Goal: Participate in discussion: Engage in conversation with other users on a specific topic

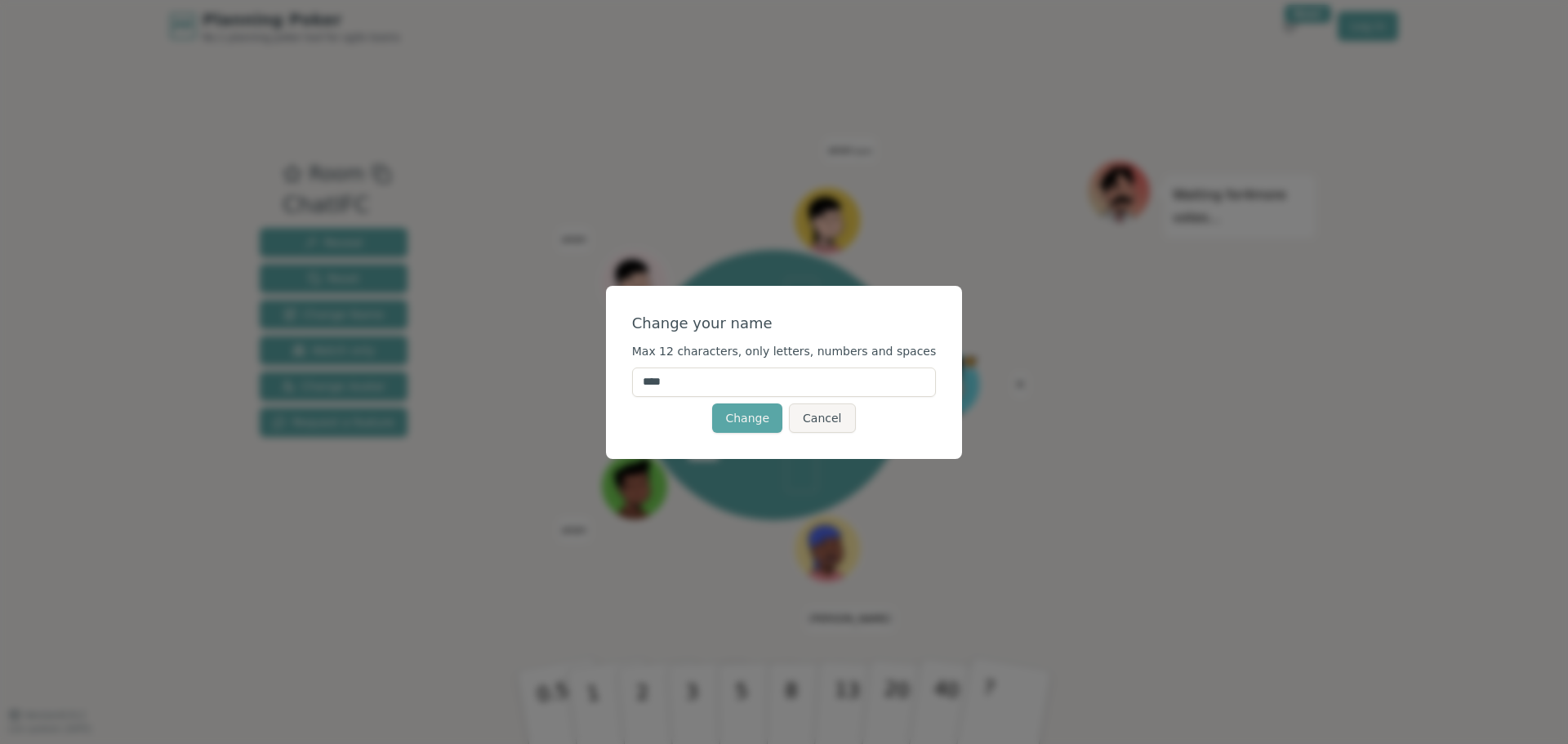
click at [723, 381] on input "****" at bounding box center [784, 381] width 305 height 29
type input "********"
click at [741, 417] on button "Change" at bounding box center [747, 418] width 70 height 29
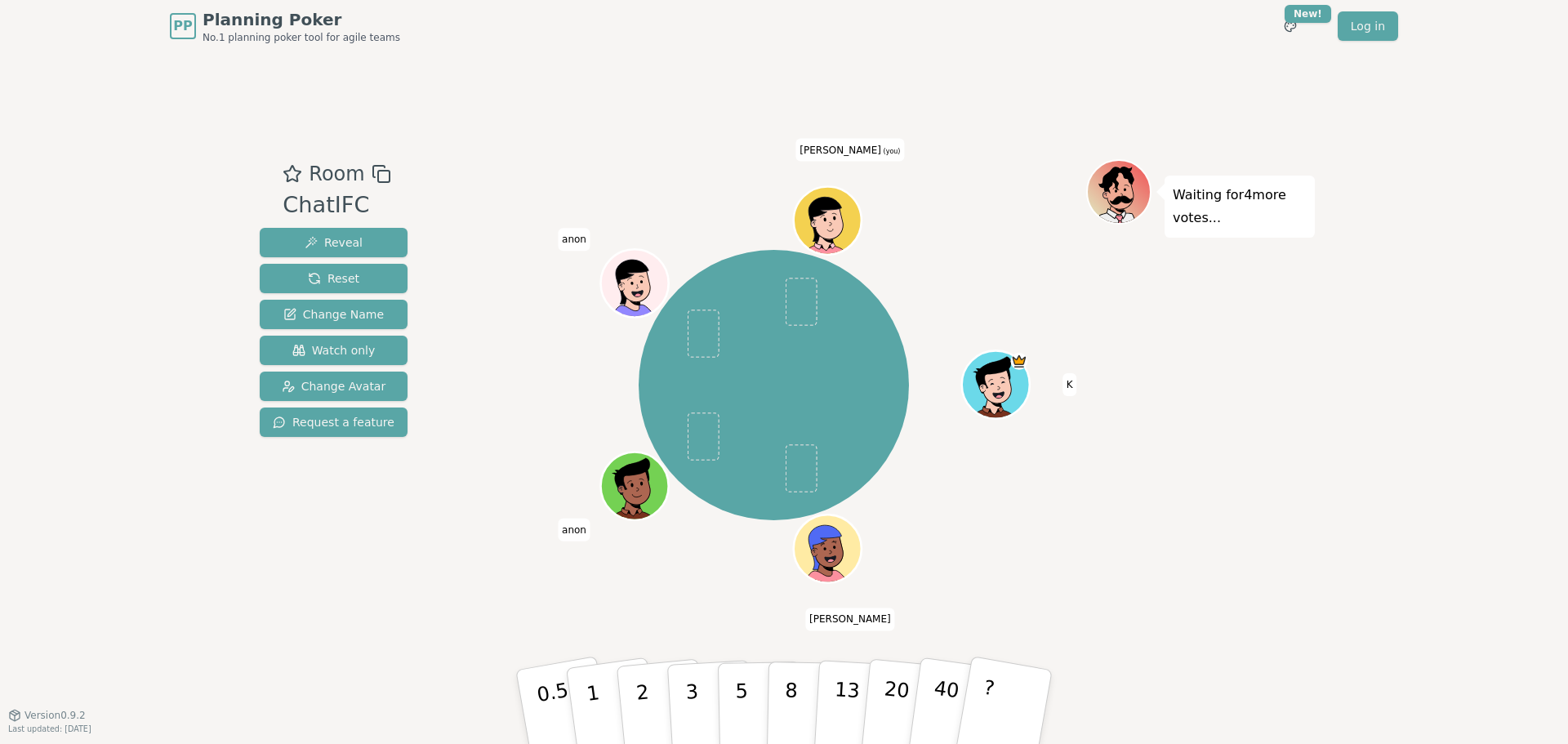
click at [824, 227] on icon at bounding box center [830, 231] width 33 height 9
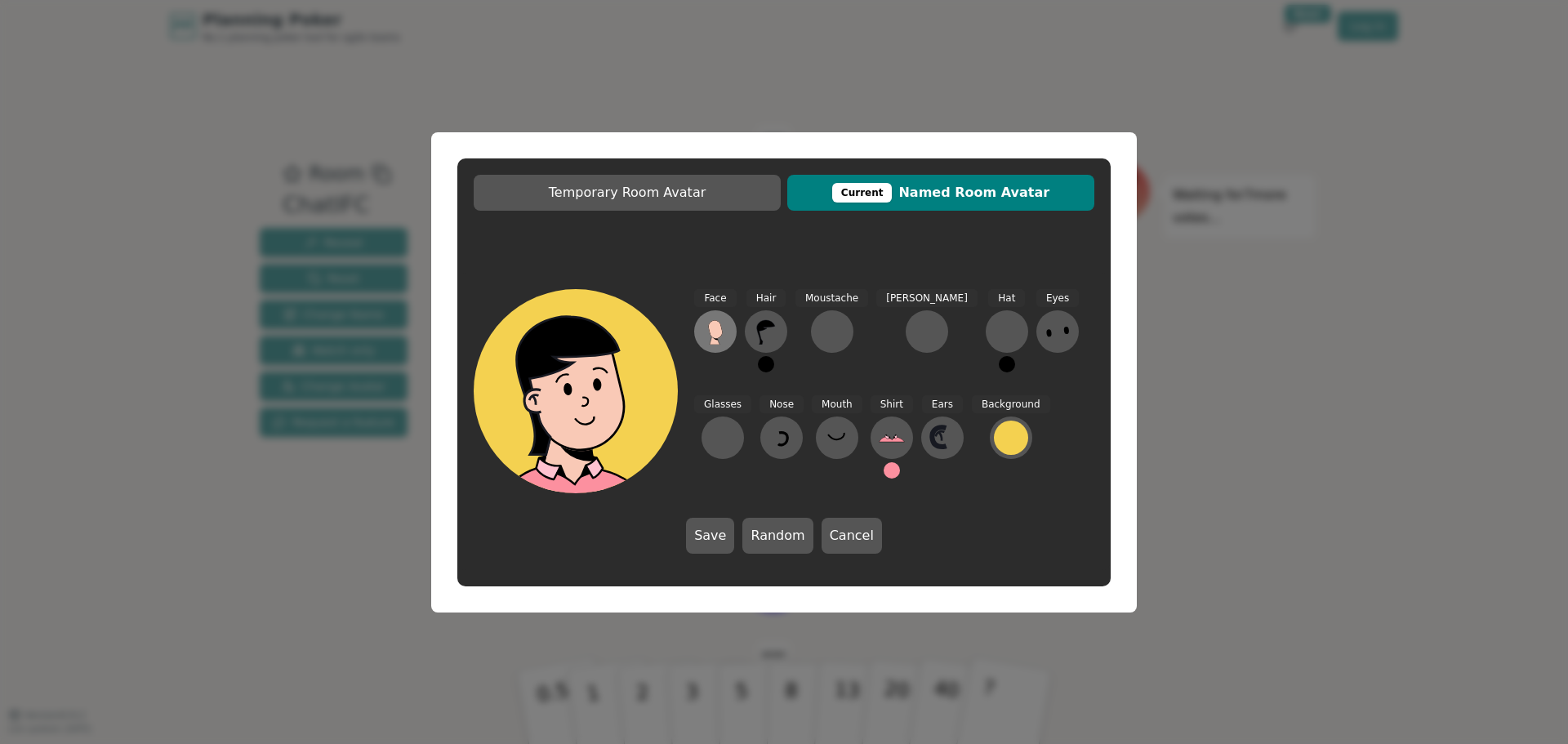
click at [714, 337] on icon at bounding box center [714, 328] width 14 height 18
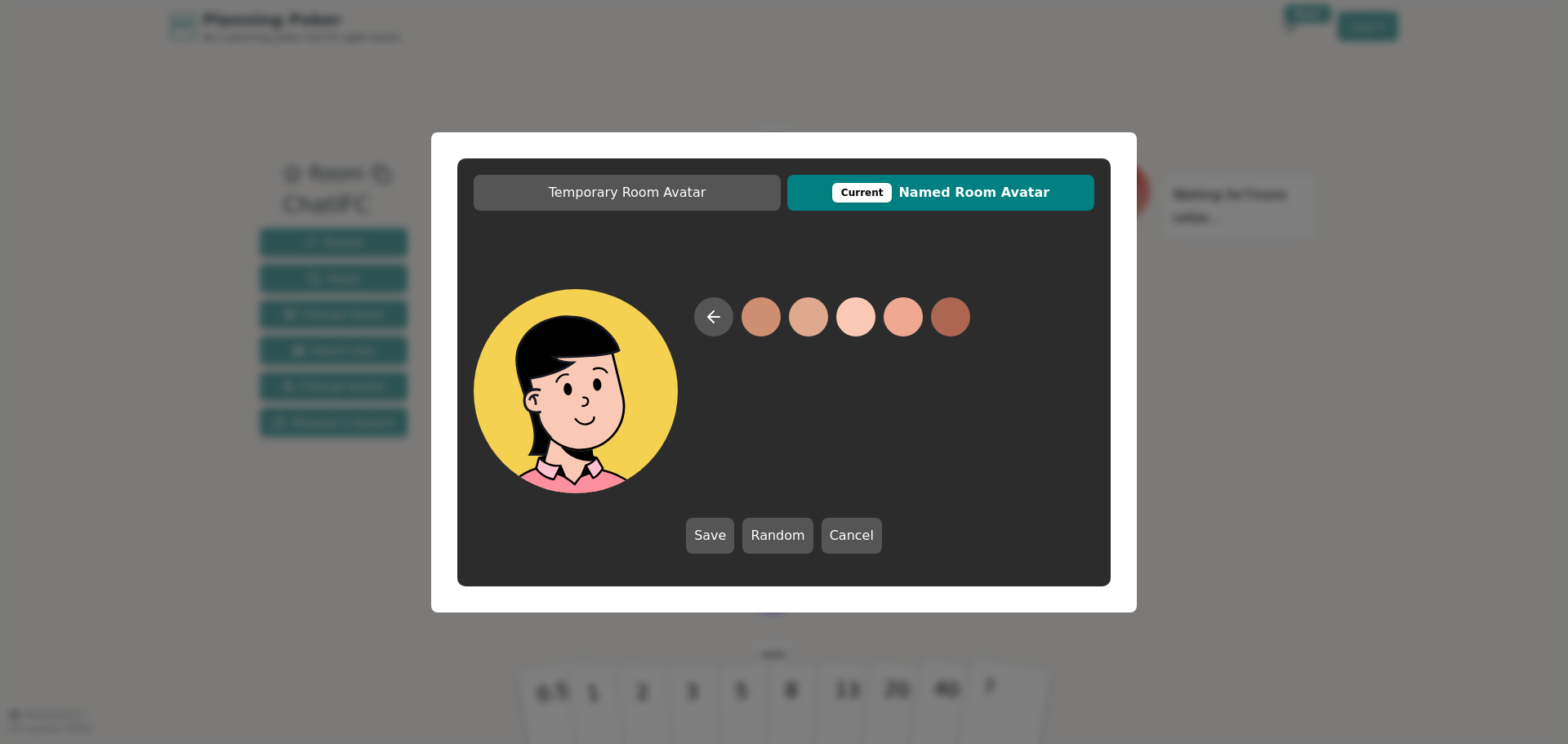
click at [859, 324] on button at bounding box center [856, 317] width 40 height 40
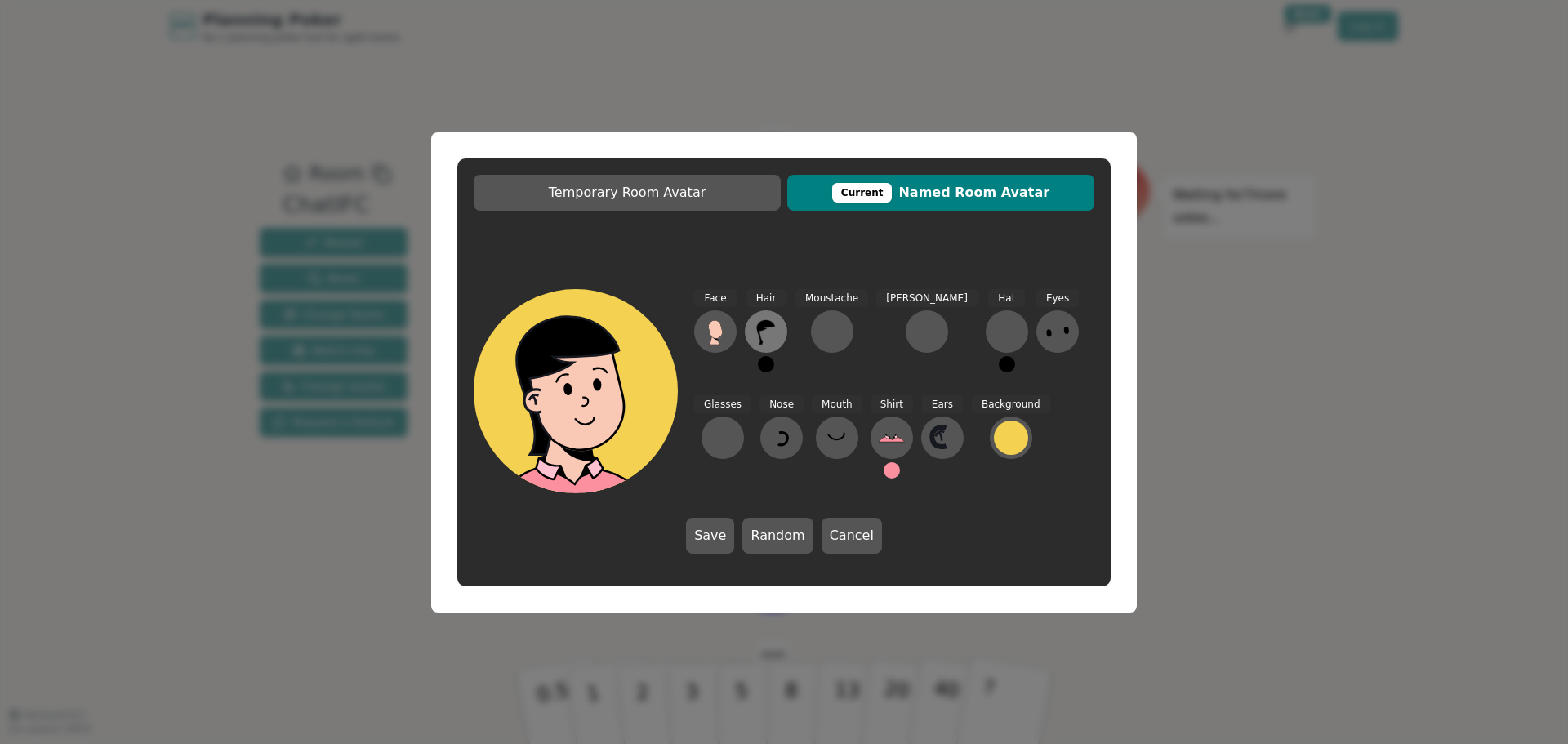
click at [773, 331] on icon at bounding box center [766, 332] width 26 height 26
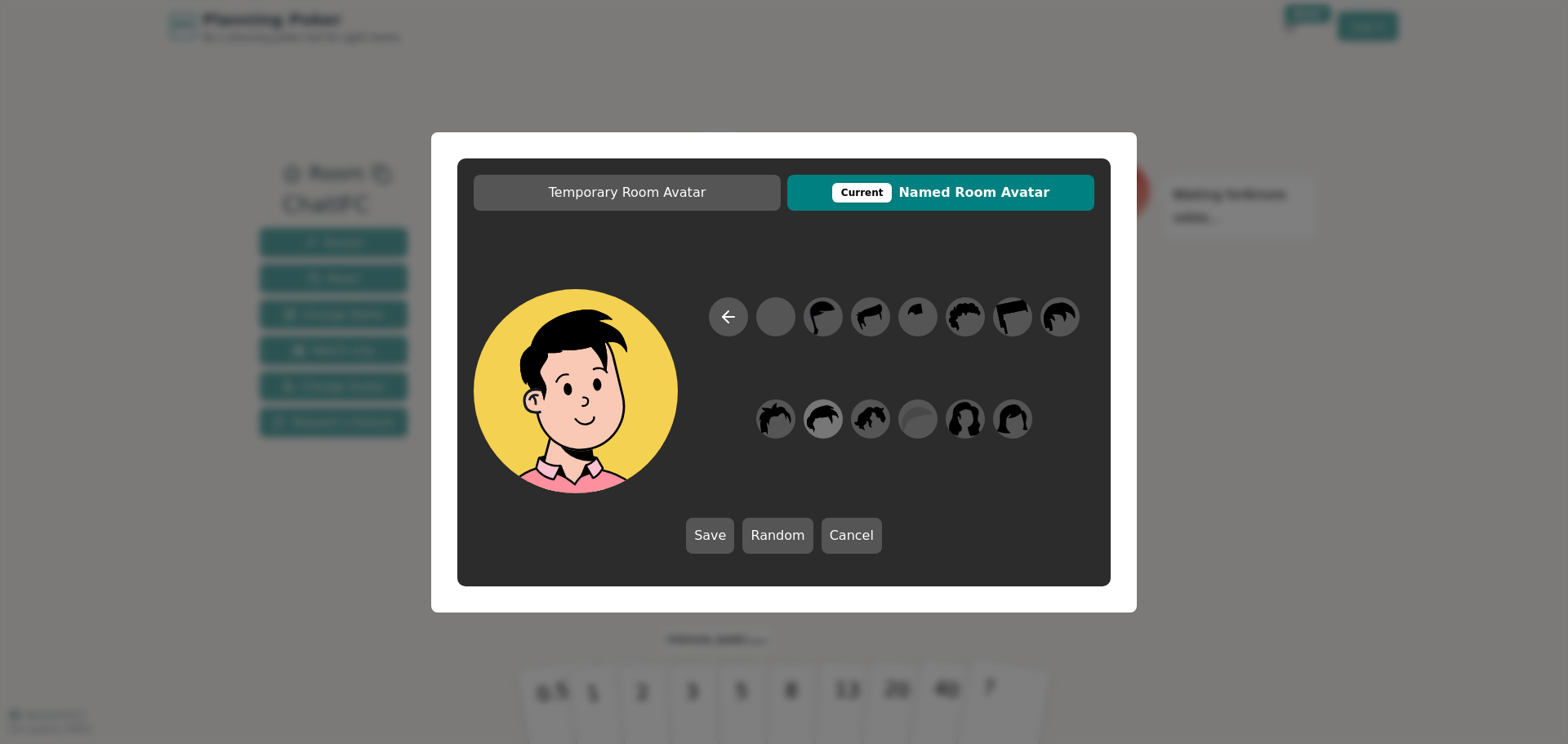
click at [821, 423] on icon at bounding box center [823, 418] width 32 height 37
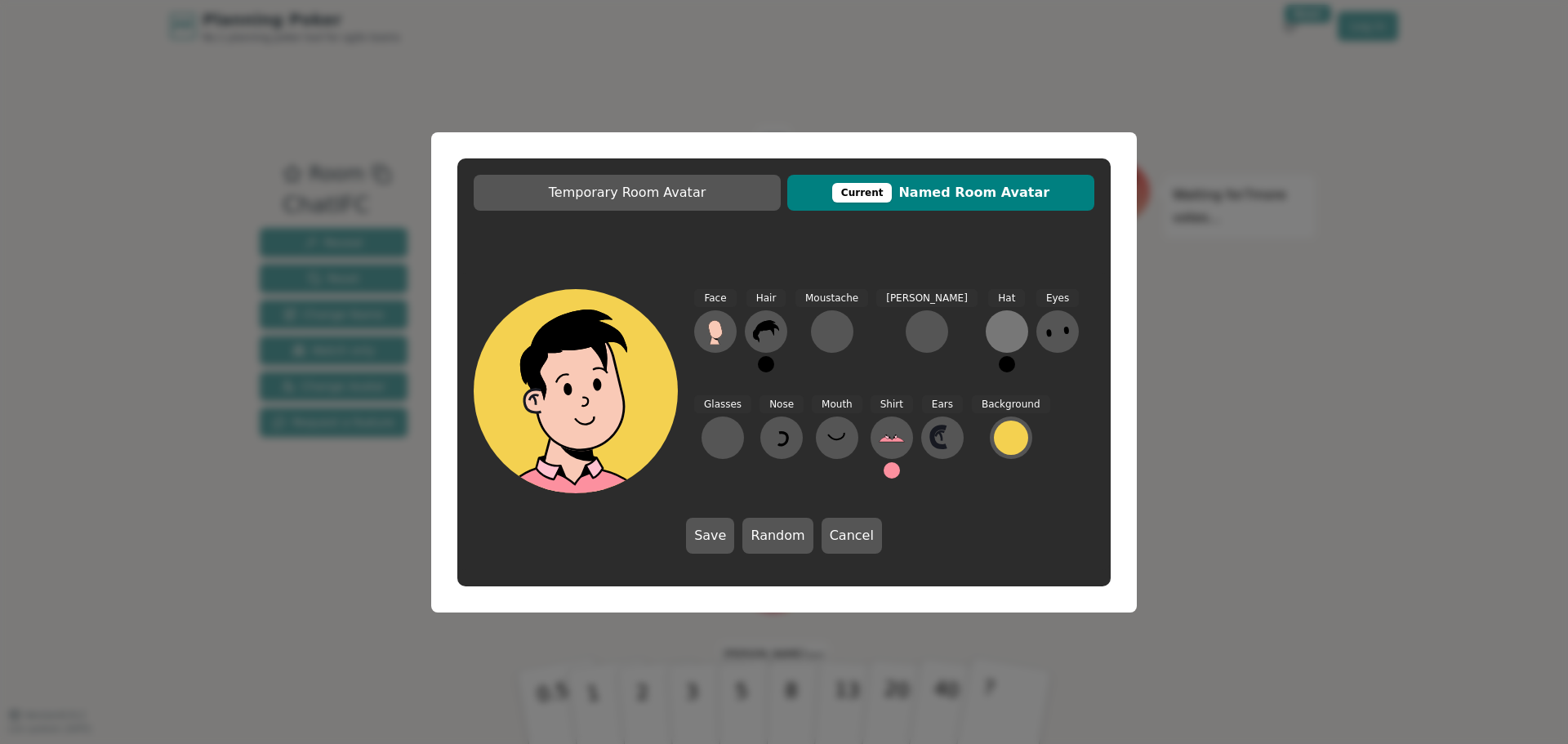
click at [993, 326] on div at bounding box center [1007, 332] width 26 height 26
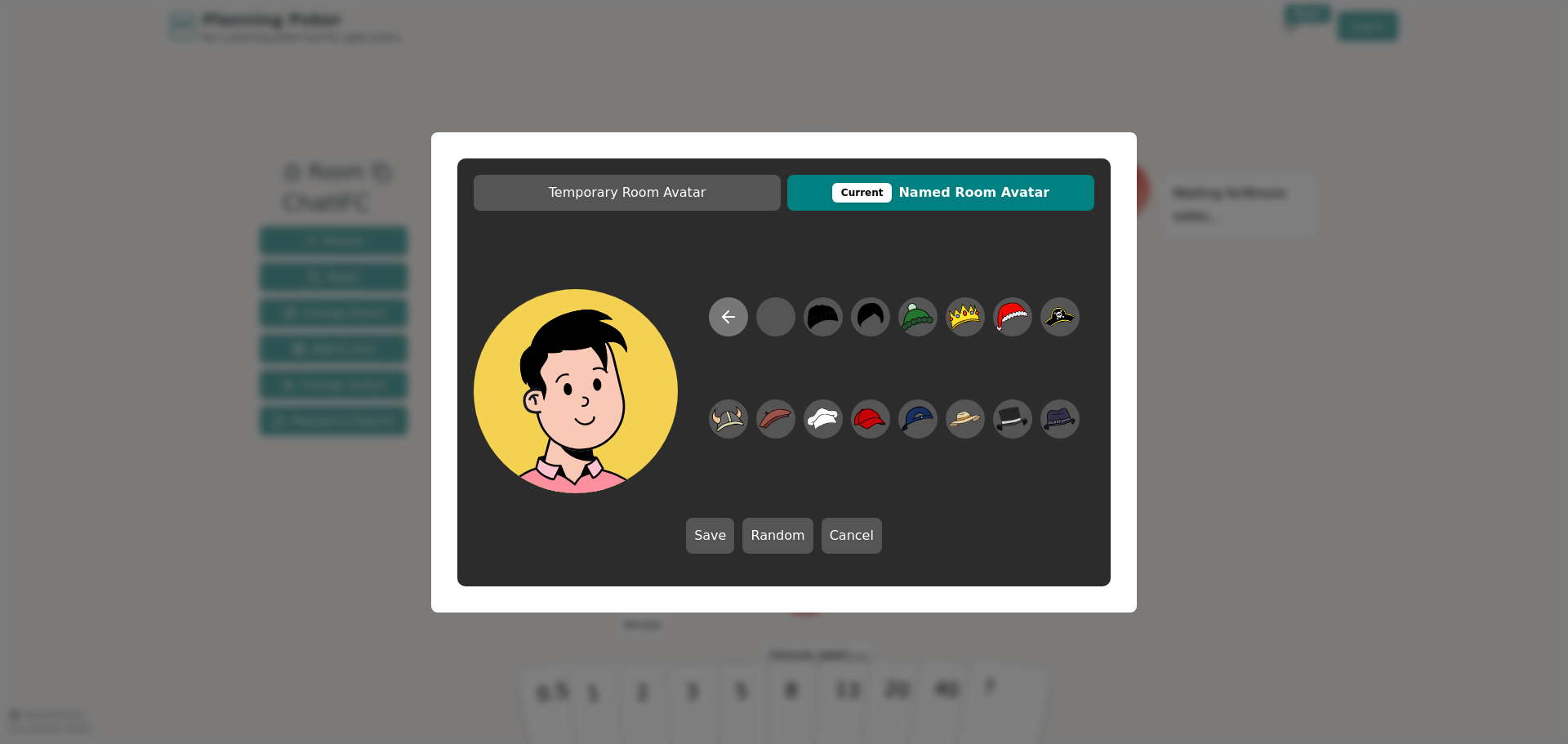
click at [737, 319] on icon at bounding box center [728, 316] width 20 height 20
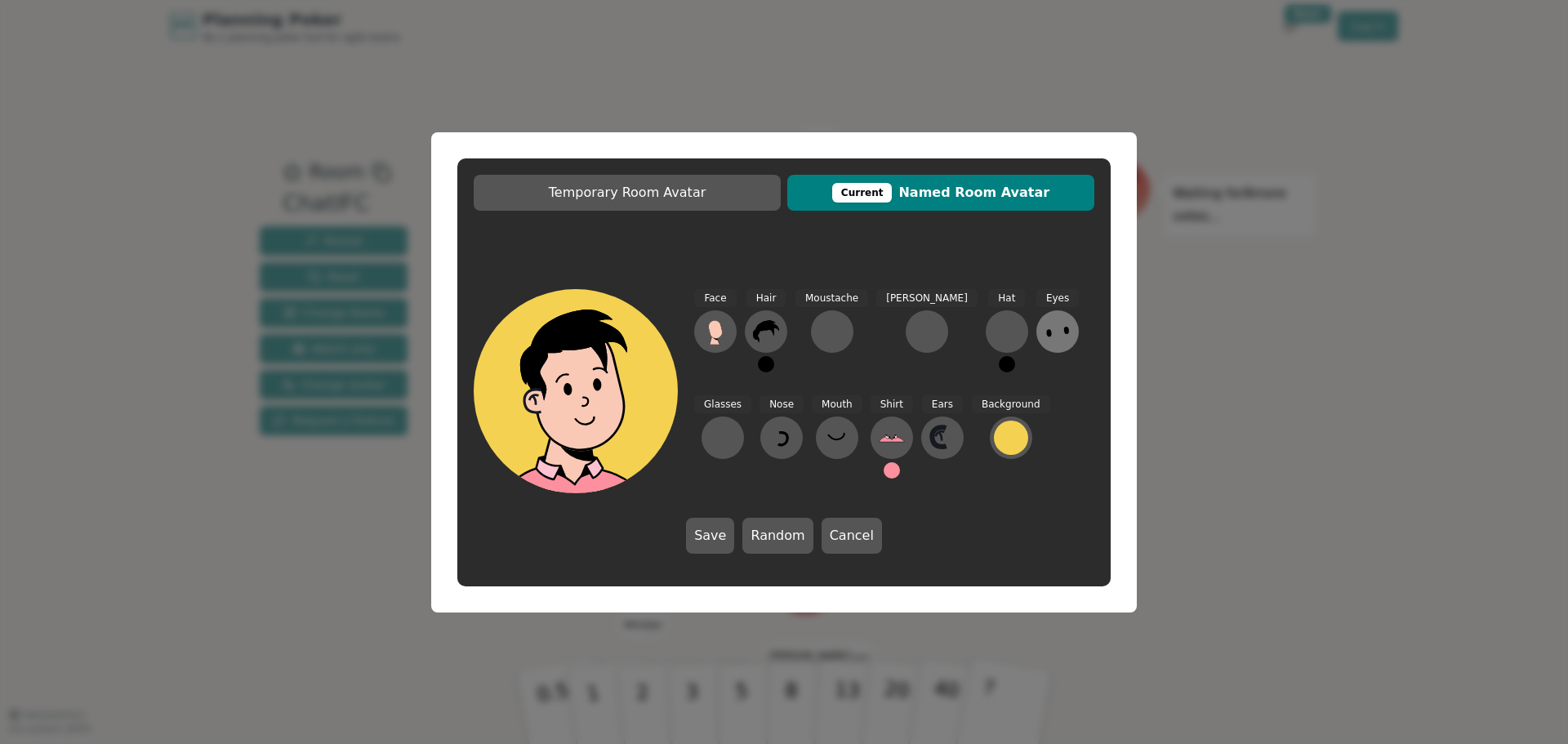
click at [1044, 339] on icon at bounding box center [1058, 332] width 26 height 26
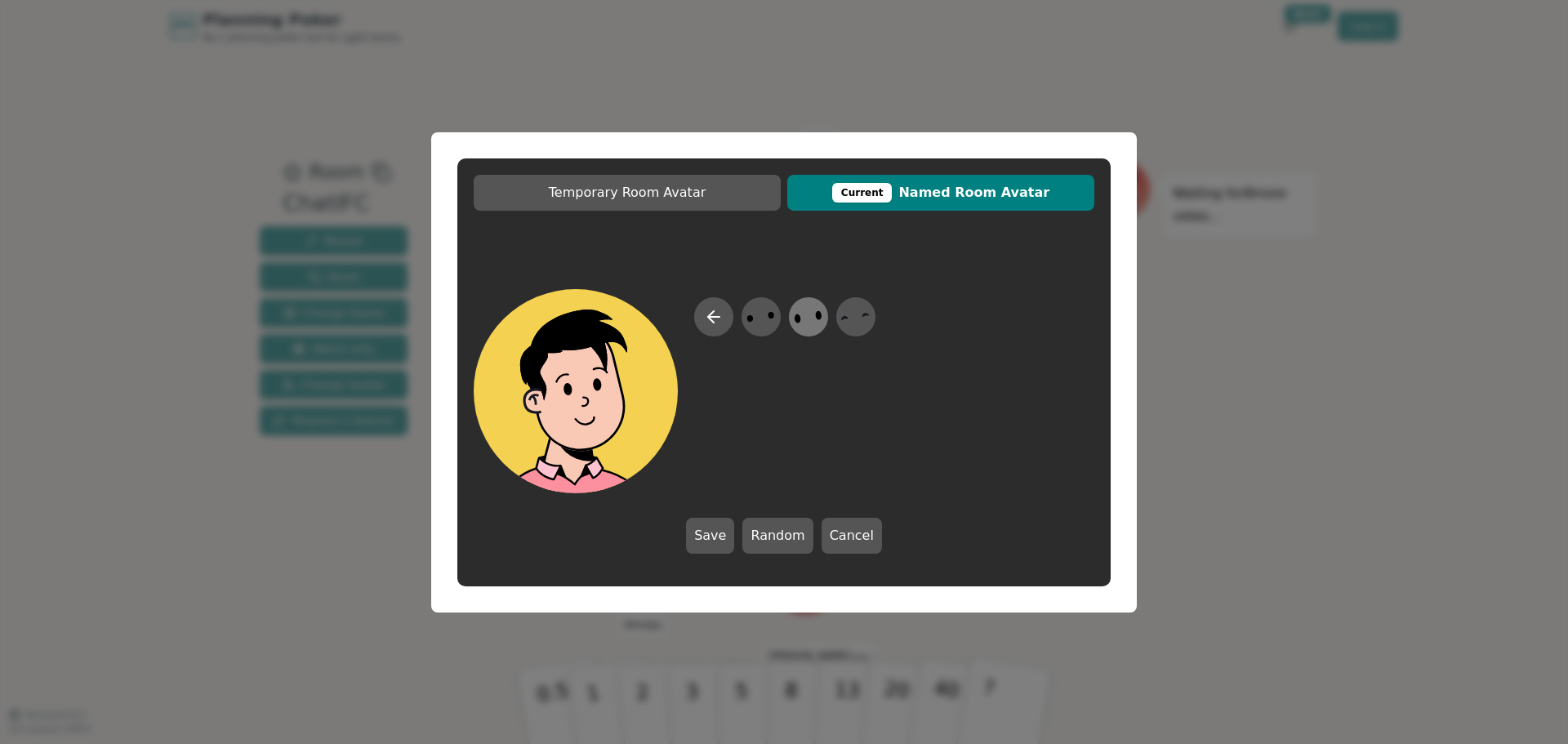
click at [814, 319] on icon at bounding box center [809, 316] width 32 height 37
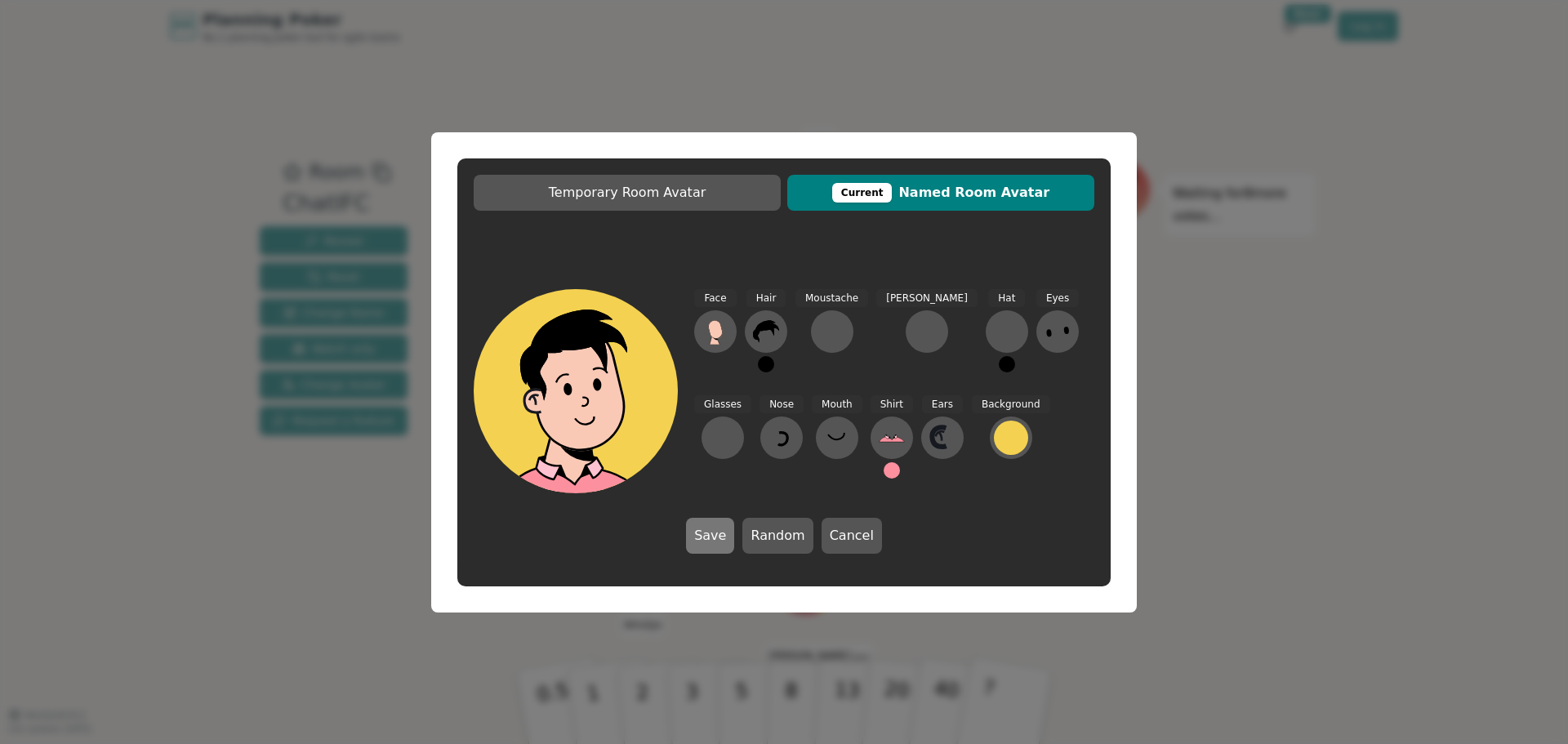
click at [711, 531] on button "Save" at bounding box center [709, 536] width 48 height 36
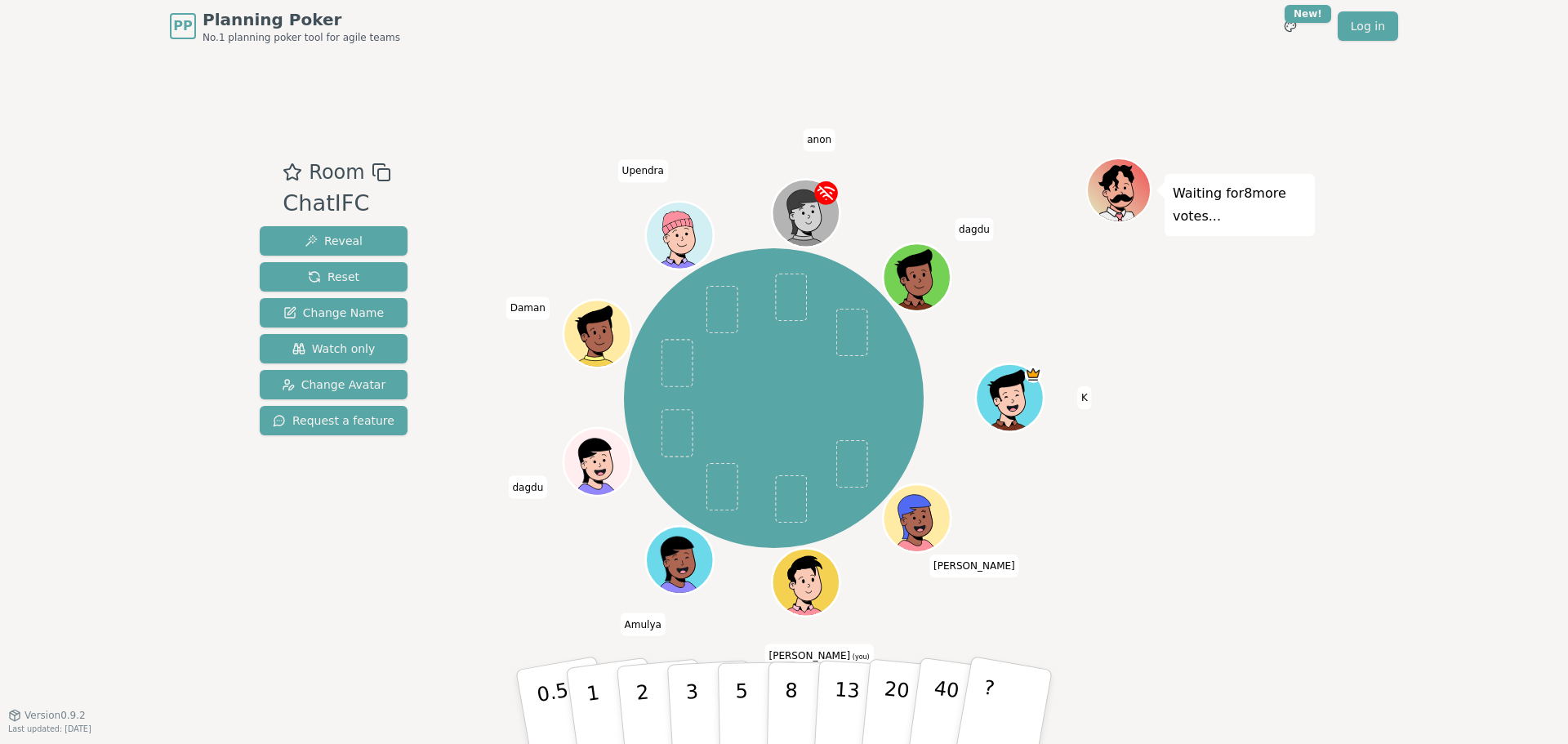
click at [350, 607] on div "Room ChatIFC Reveal Reset Change Name Watch only Change Avatar Request a feature" at bounding box center [333, 384] width 161 height 453
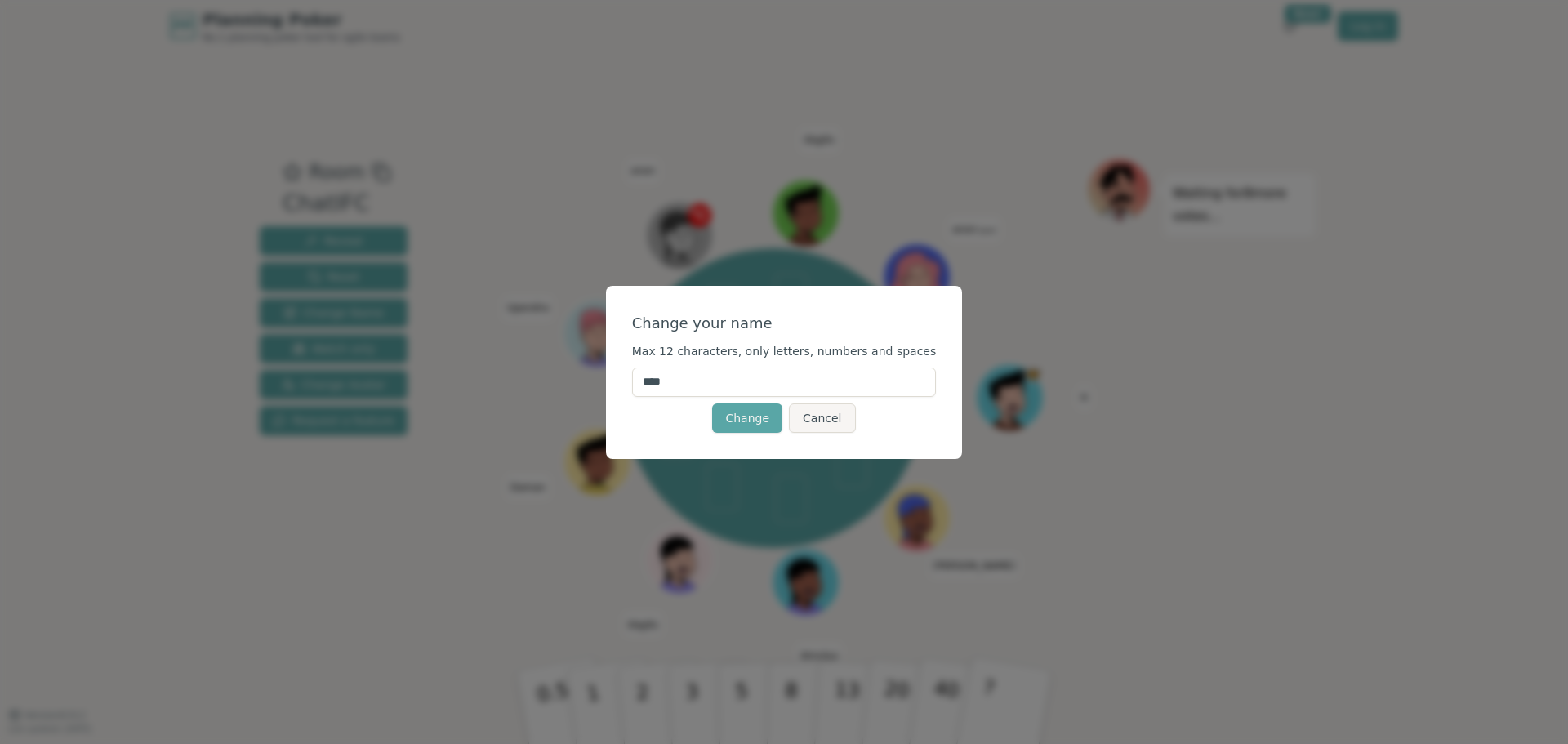
click at [739, 377] on input "****" at bounding box center [784, 381] width 305 height 29
type input "********"
click at [738, 416] on button "Change" at bounding box center [747, 418] width 70 height 29
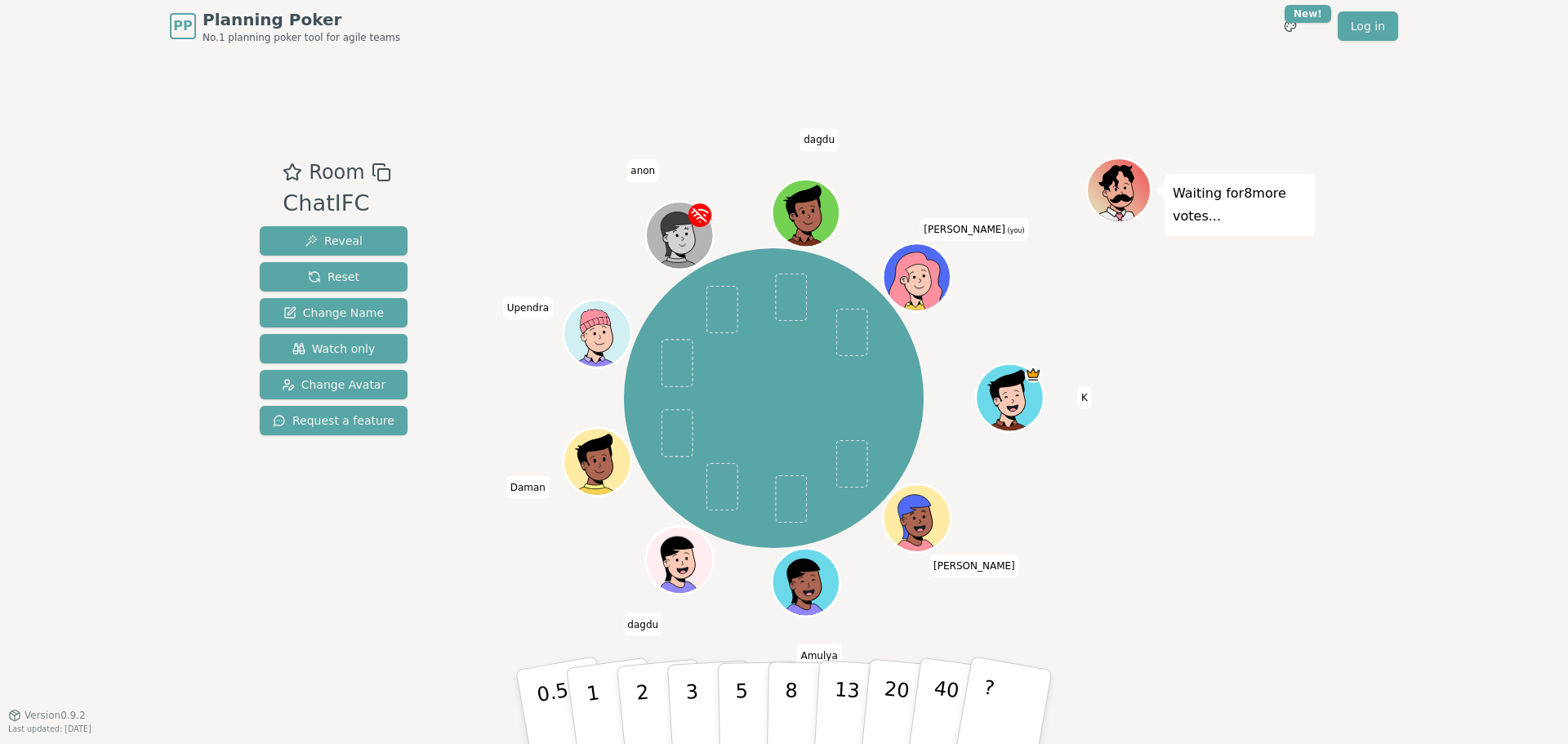
click at [1243, 449] on div "Waiting for 8 more votes..." at bounding box center [1200, 384] width 228 height 453
click at [914, 279] on icon at bounding box center [919, 277] width 66 height 8
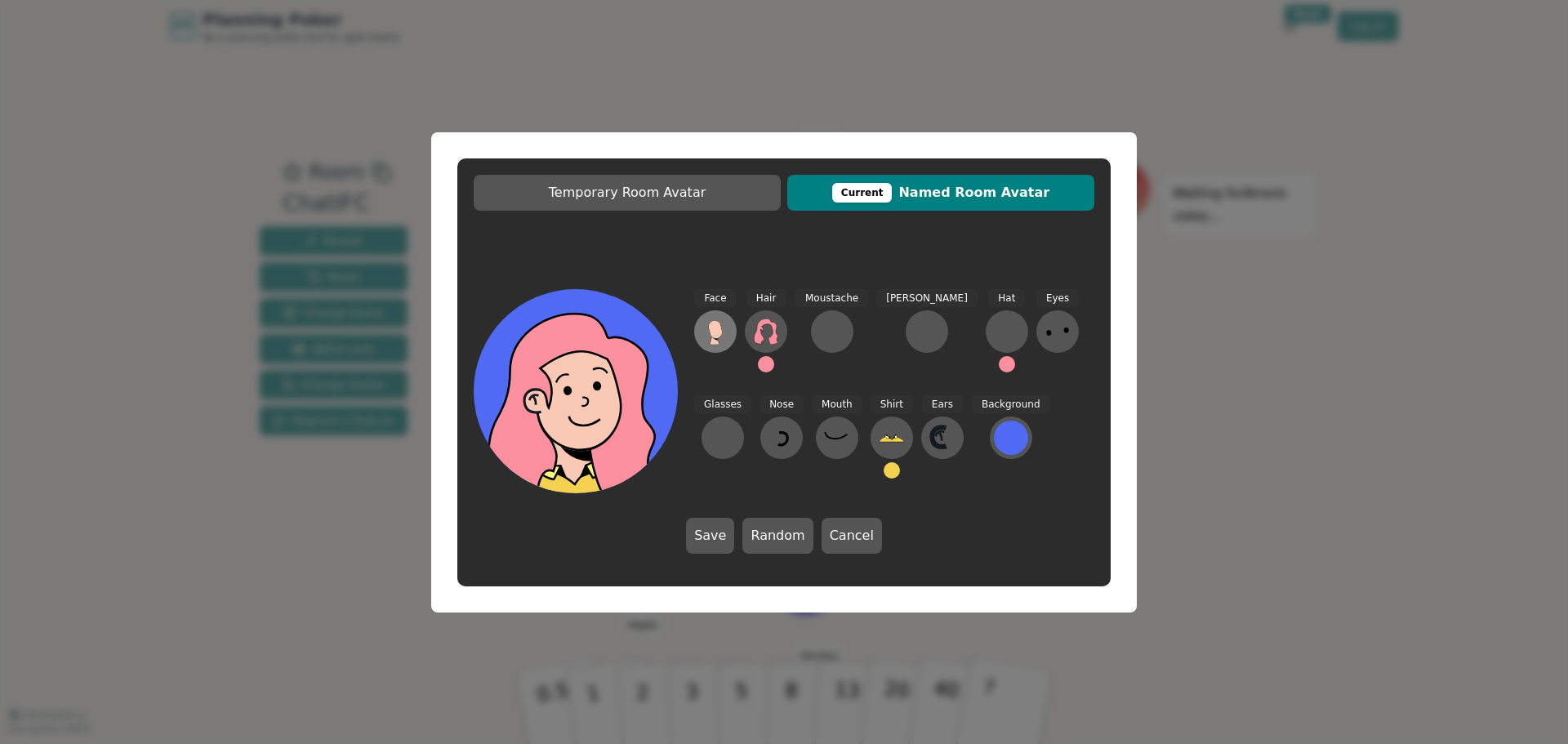
click at [716, 329] on icon at bounding box center [714, 328] width 14 height 18
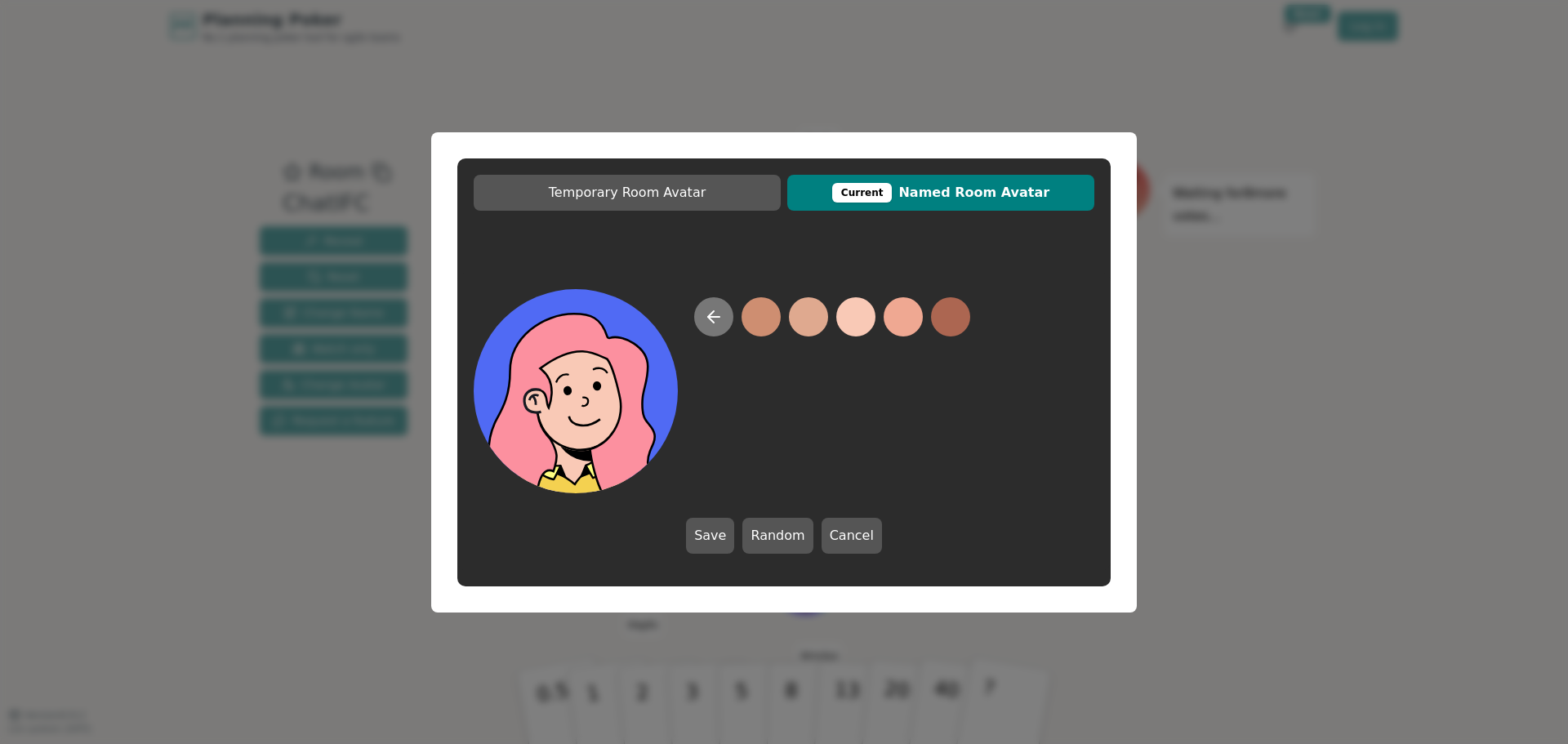
click at [714, 317] on icon at bounding box center [713, 317] width 11 height 0
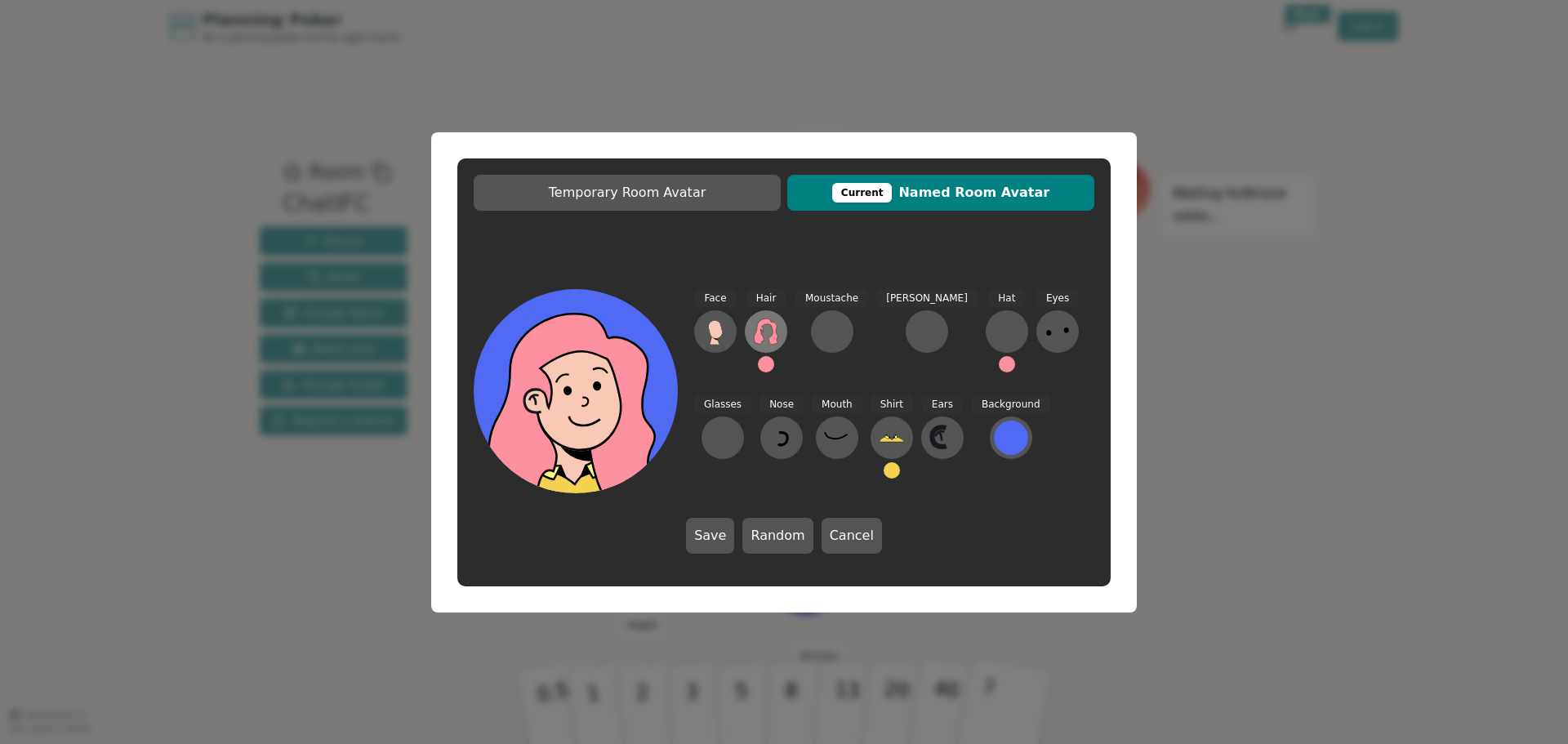
click at [762, 326] on icon at bounding box center [766, 332] width 26 height 26
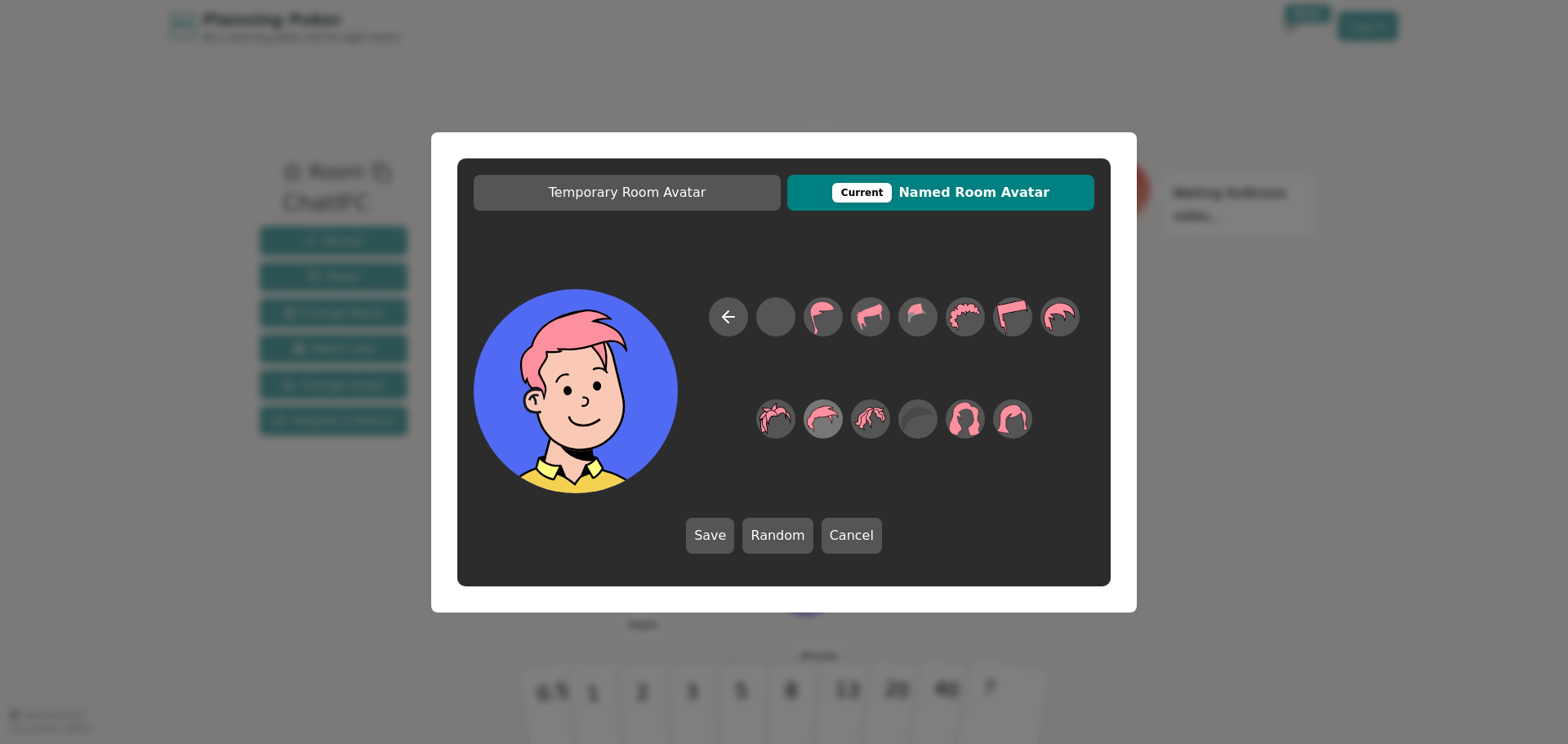
click at [829, 413] on icon at bounding box center [823, 418] width 32 height 27
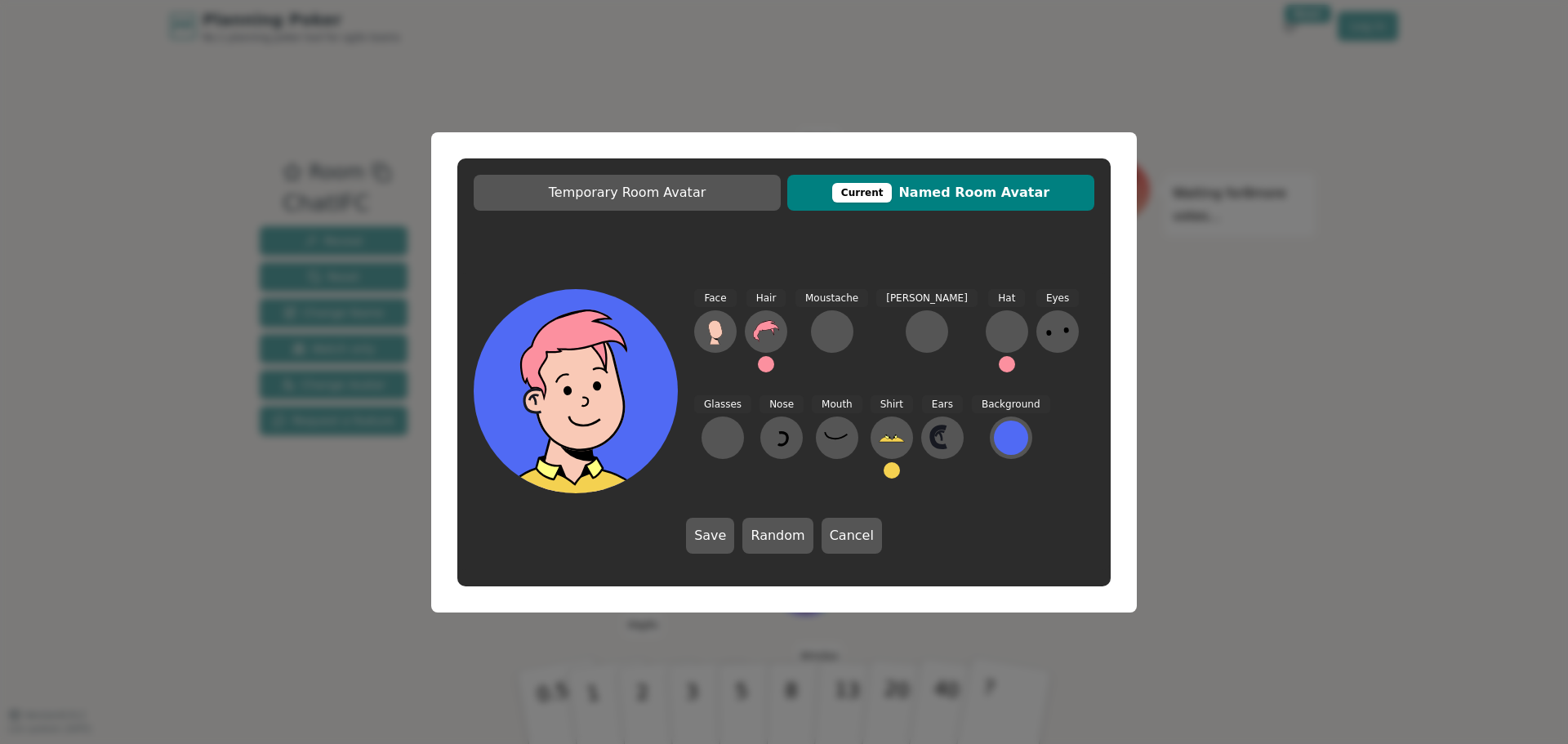
click at [766, 367] on button at bounding box center [765, 363] width 16 height 16
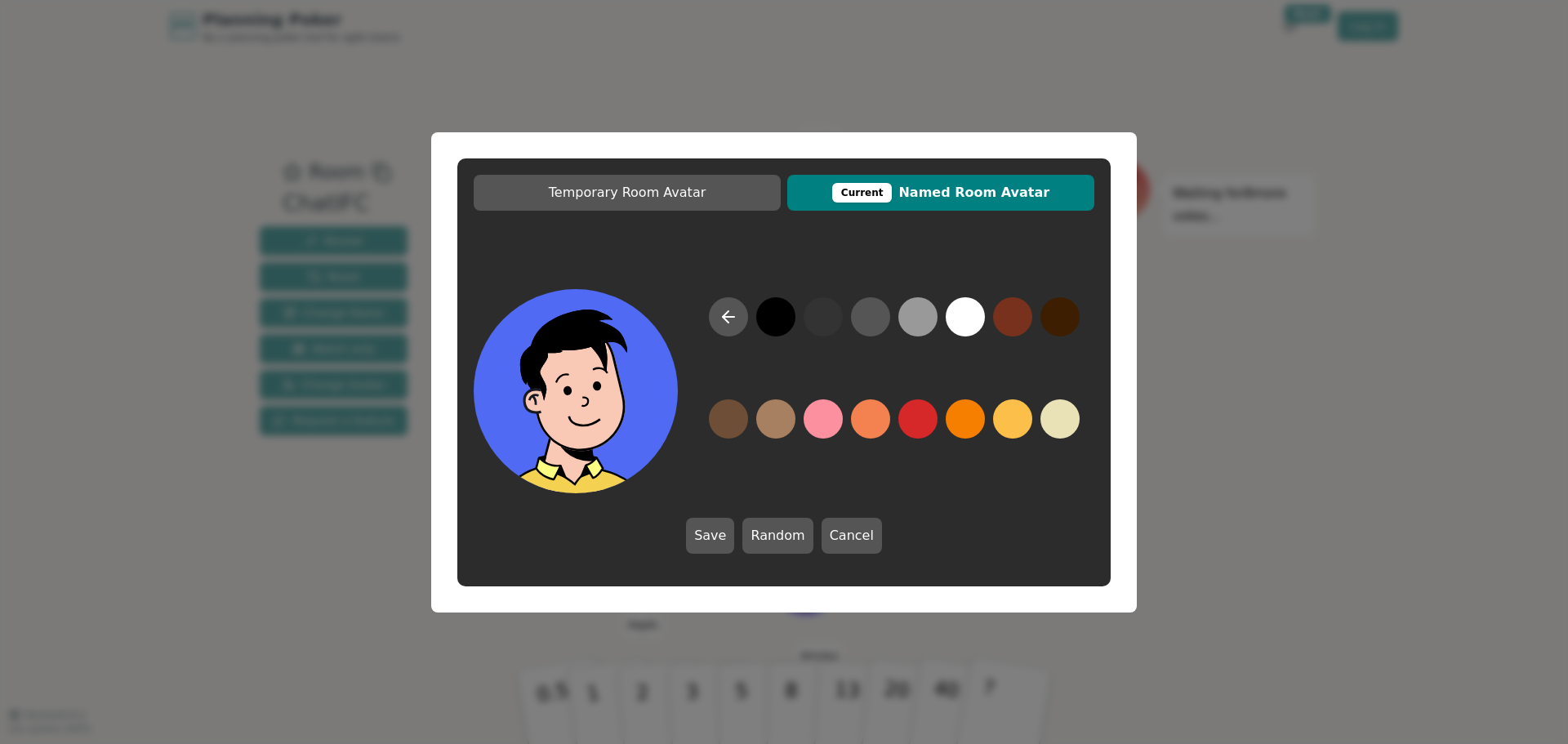
click at [768, 315] on button at bounding box center [776, 317] width 40 height 40
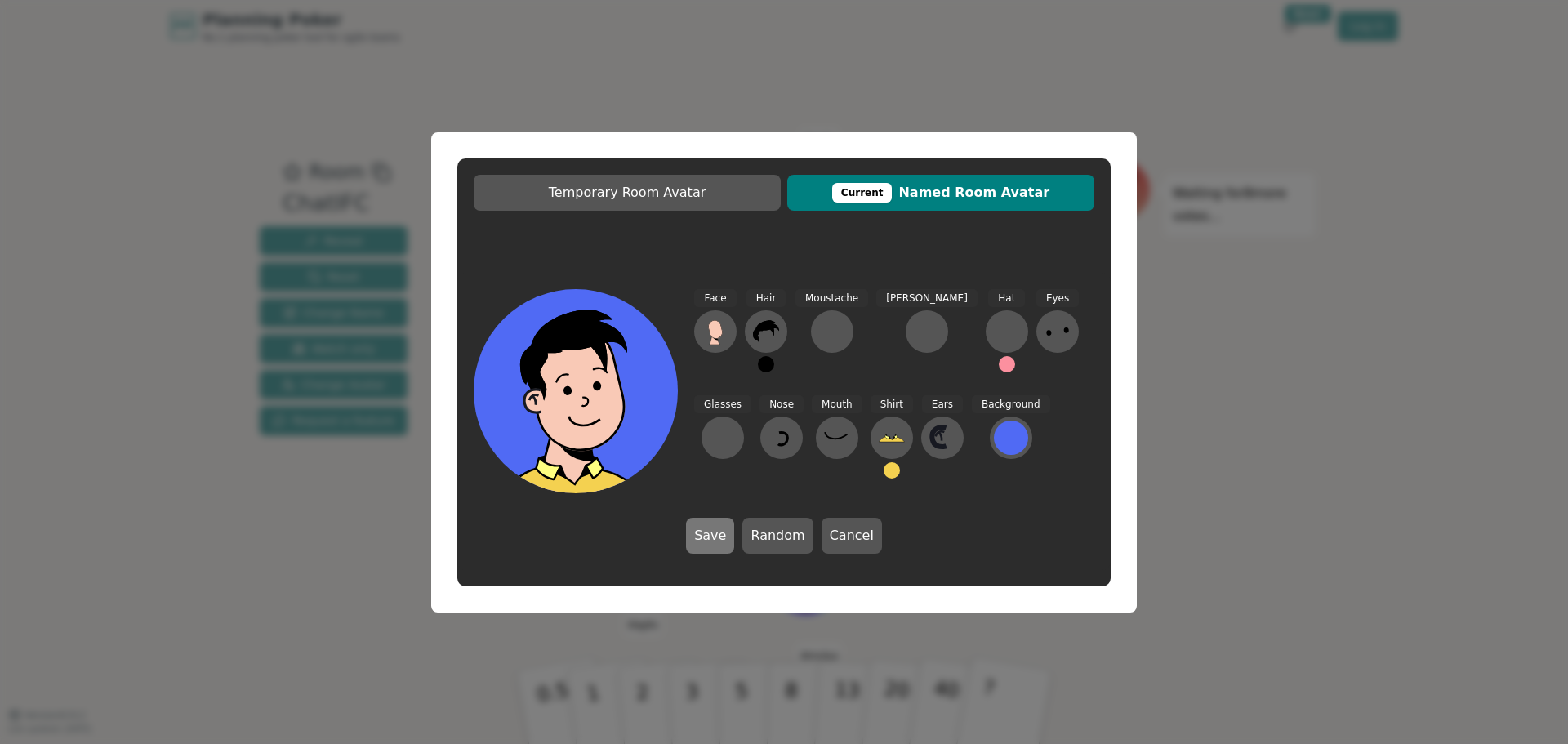
click at [717, 528] on button "Save" at bounding box center [709, 536] width 48 height 36
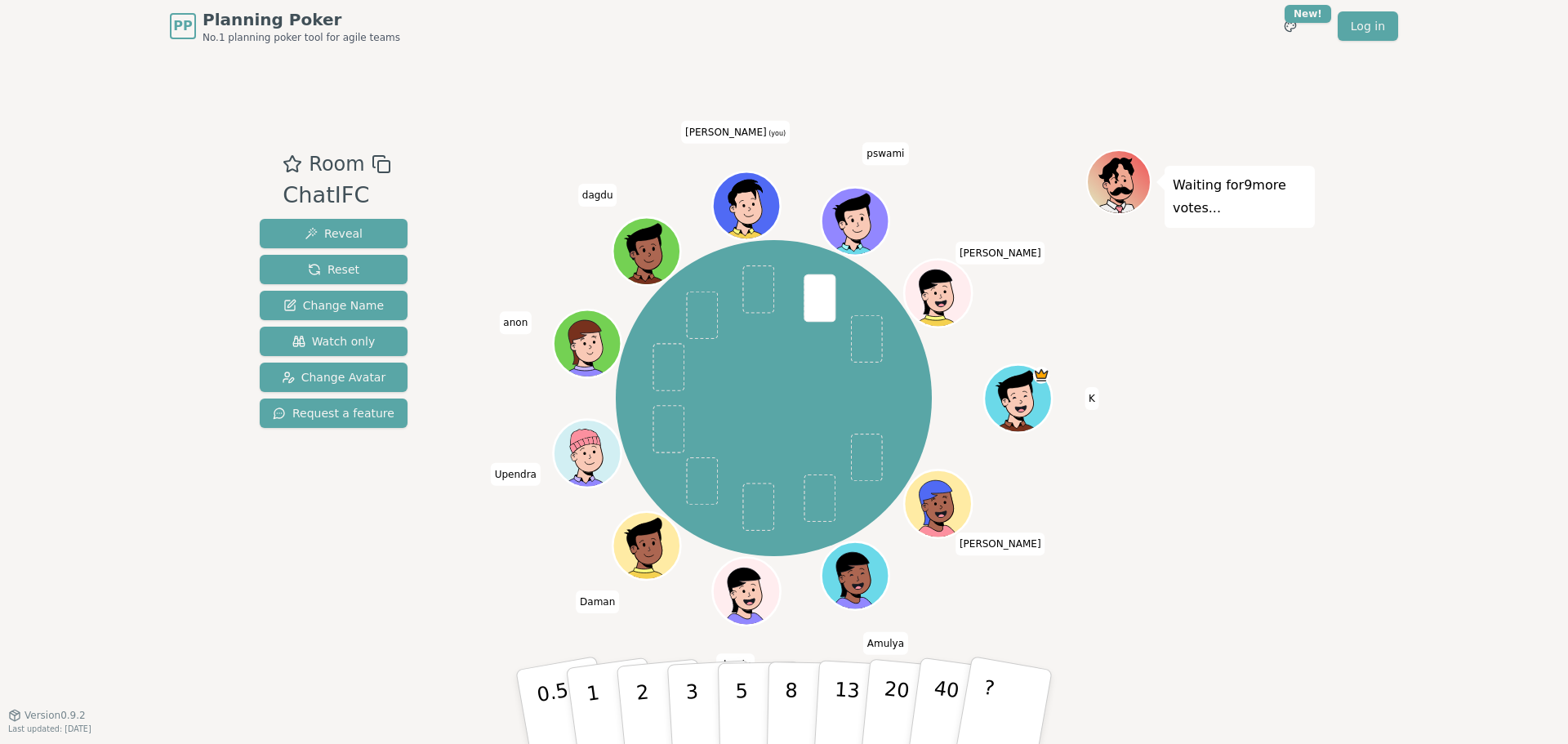
click at [1380, 525] on div "PP Planning Poker No.1 planning poker tool for agile teams Toggle theme New! Lo…" at bounding box center [784, 372] width 1568 height 744
click at [428, 571] on div "Room ChatIFC Reveal Reset Change Name Watch only Change Avatar Request a featur…" at bounding box center [783, 382] width 1061 height 467
click at [696, 706] on p "3" at bounding box center [692, 708] width 18 height 89
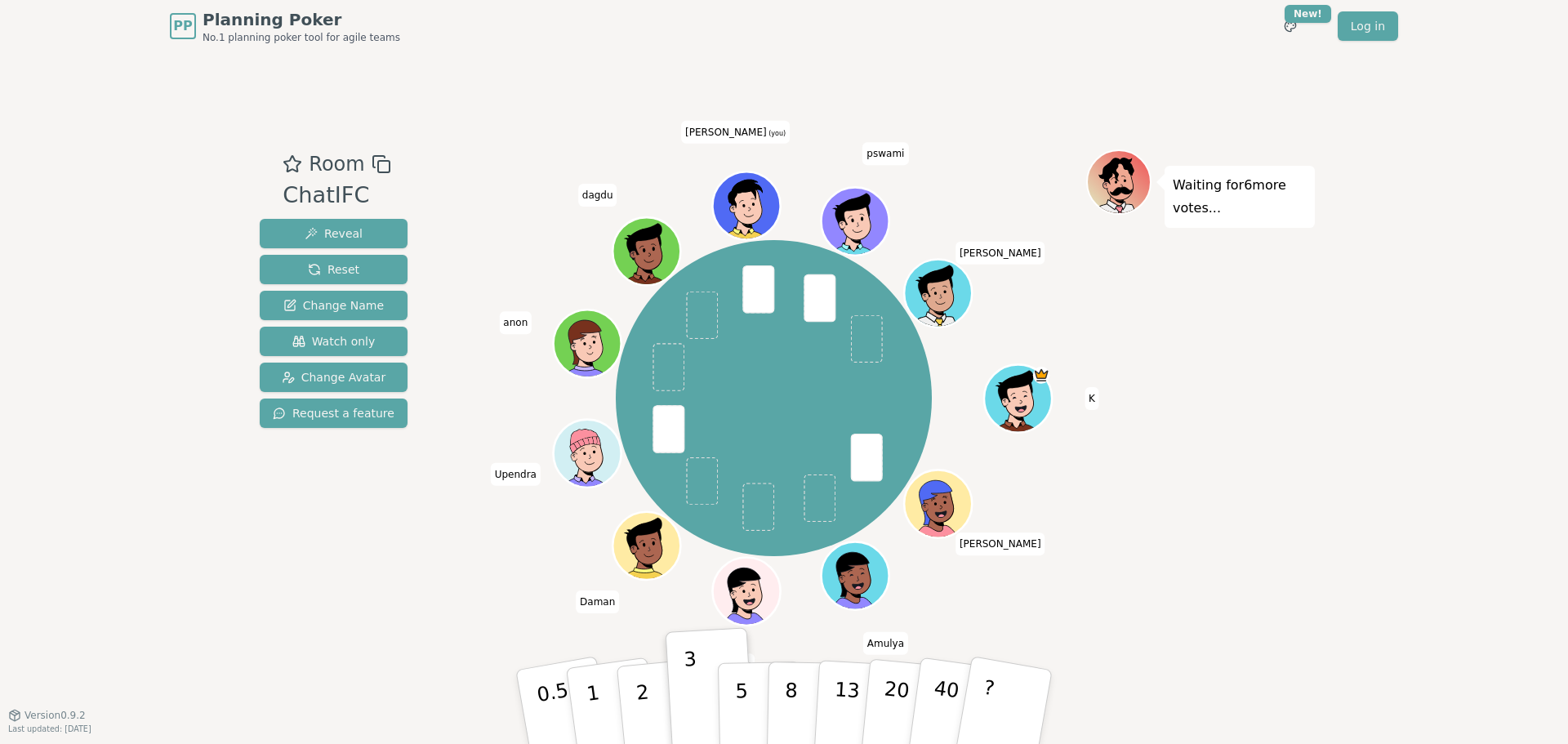
click at [361, 543] on div "Room ChatIFC Reveal Reset Change Name Watch only Change Avatar Request a feature" at bounding box center [333, 382] width 161 height 467
click at [1403, 420] on div "PP Planning Poker No.1 planning poker tool for agile teams Toggle theme New! Lo…" at bounding box center [784, 372] width 1568 height 744
click at [1251, 534] on div "Waiting for 4 more votes..." at bounding box center [1200, 382] width 228 height 467
click at [1141, 413] on div "Waiting for 4 more votes..." at bounding box center [1200, 382] width 228 height 467
click at [1164, 398] on div "Waiting for 4 more votes..." at bounding box center [1200, 382] width 228 height 467
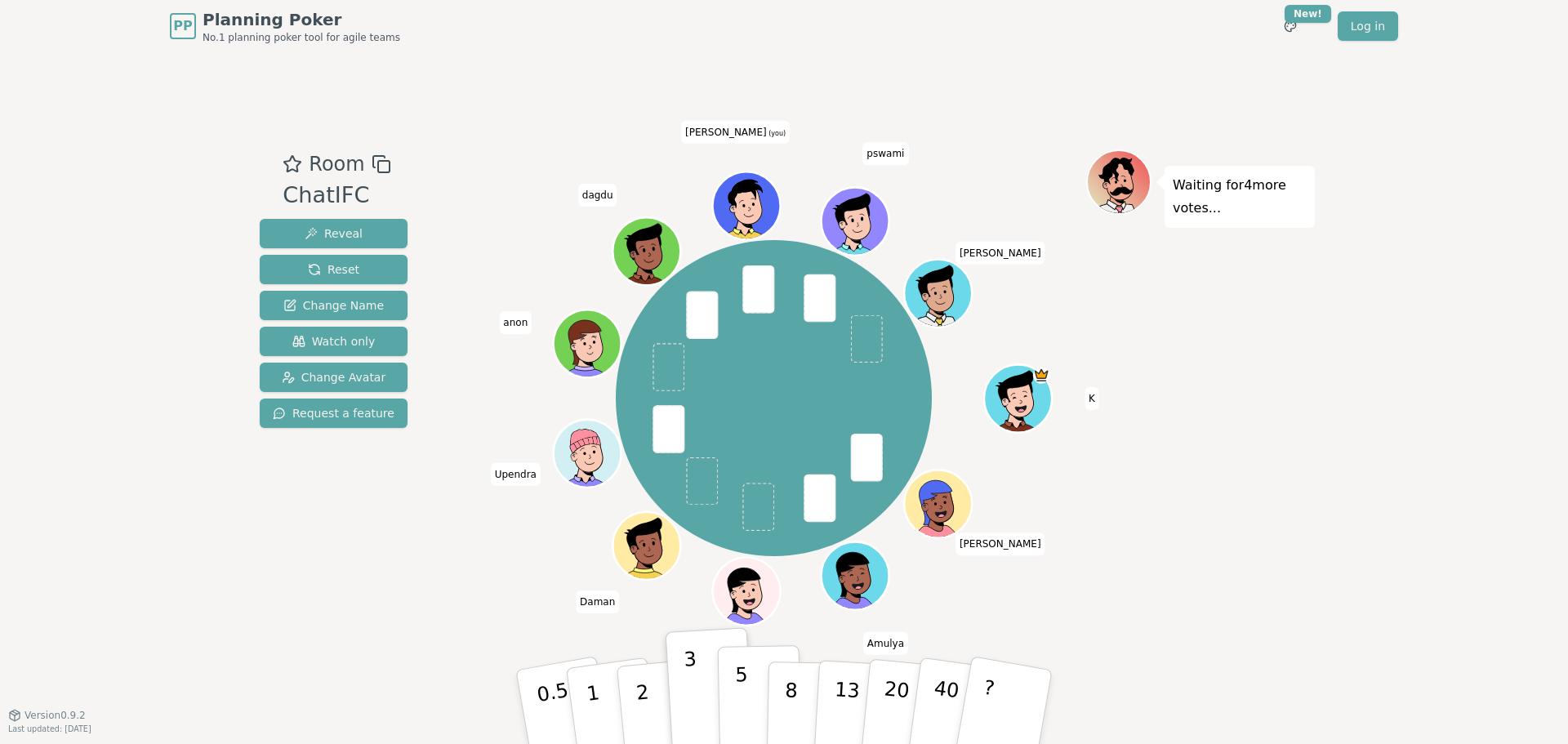
click at [747, 700] on button "5" at bounding box center [759, 707] width 84 height 124
drag, startPoint x: 747, startPoint y: 700, endPoint x: 746, endPoint y: 297, distance: 403.0
click at [746, 297] on div "Room ChatIFC Reveal Reset Change Name Watch only Change Avatar Request a featur…" at bounding box center [783, 382] width 1061 height 467
click at [746, 297] on span at bounding box center [759, 289] width 32 height 48
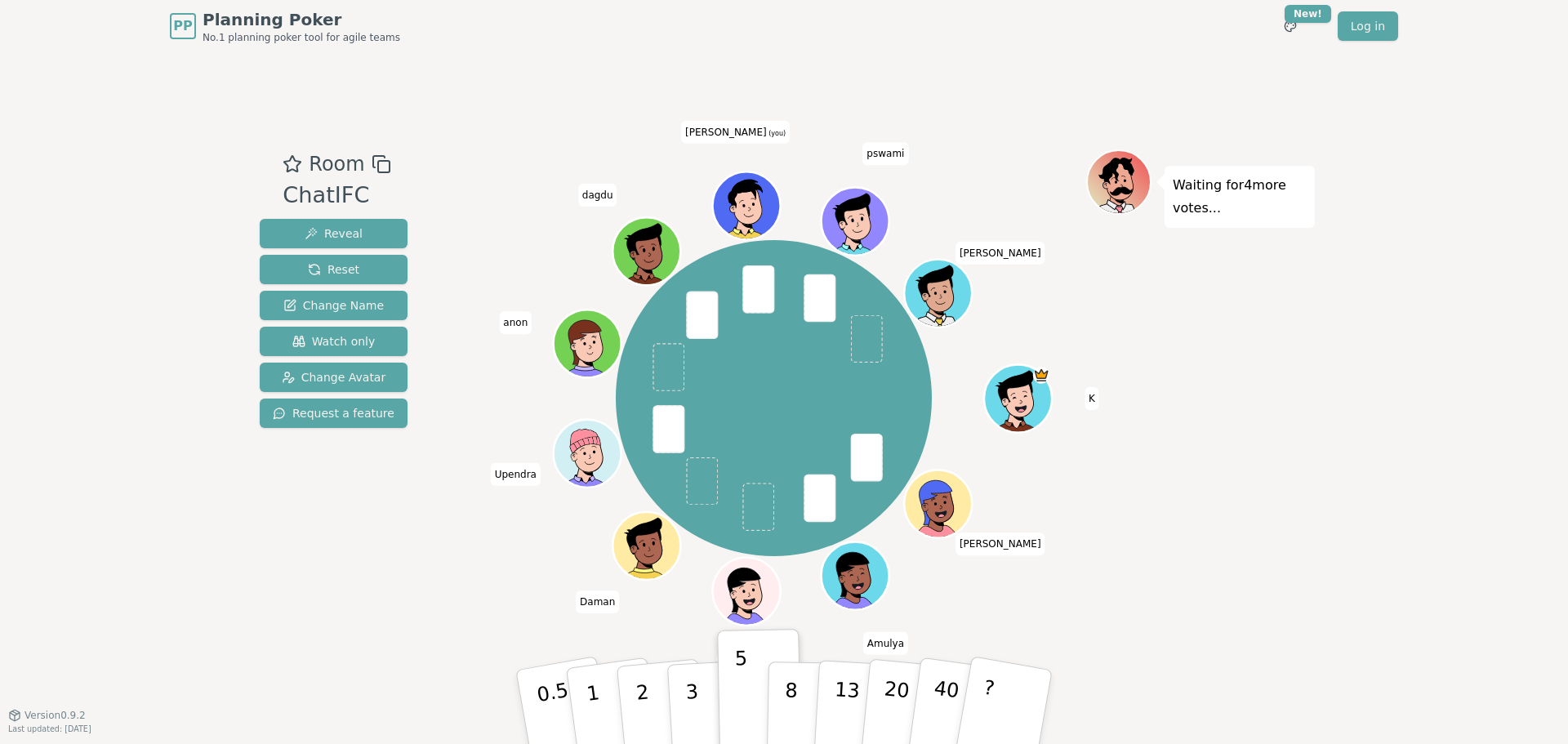
click at [1169, 550] on div "Waiting for 4 more votes..." at bounding box center [1200, 382] width 228 height 467
click at [1296, 417] on div "Waiting for 3 more votes..." at bounding box center [1200, 382] width 228 height 467
click at [1361, 390] on div "PP Planning Poker No.1 planning poker tool for agile teams Toggle theme New! Lo…" at bounding box center [784, 372] width 1568 height 744
click at [373, 586] on div "Room ChatIFC Reveal Reset Change Name Watch only Change Avatar Request a feature" at bounding box center [333, 382] width 161 height 467
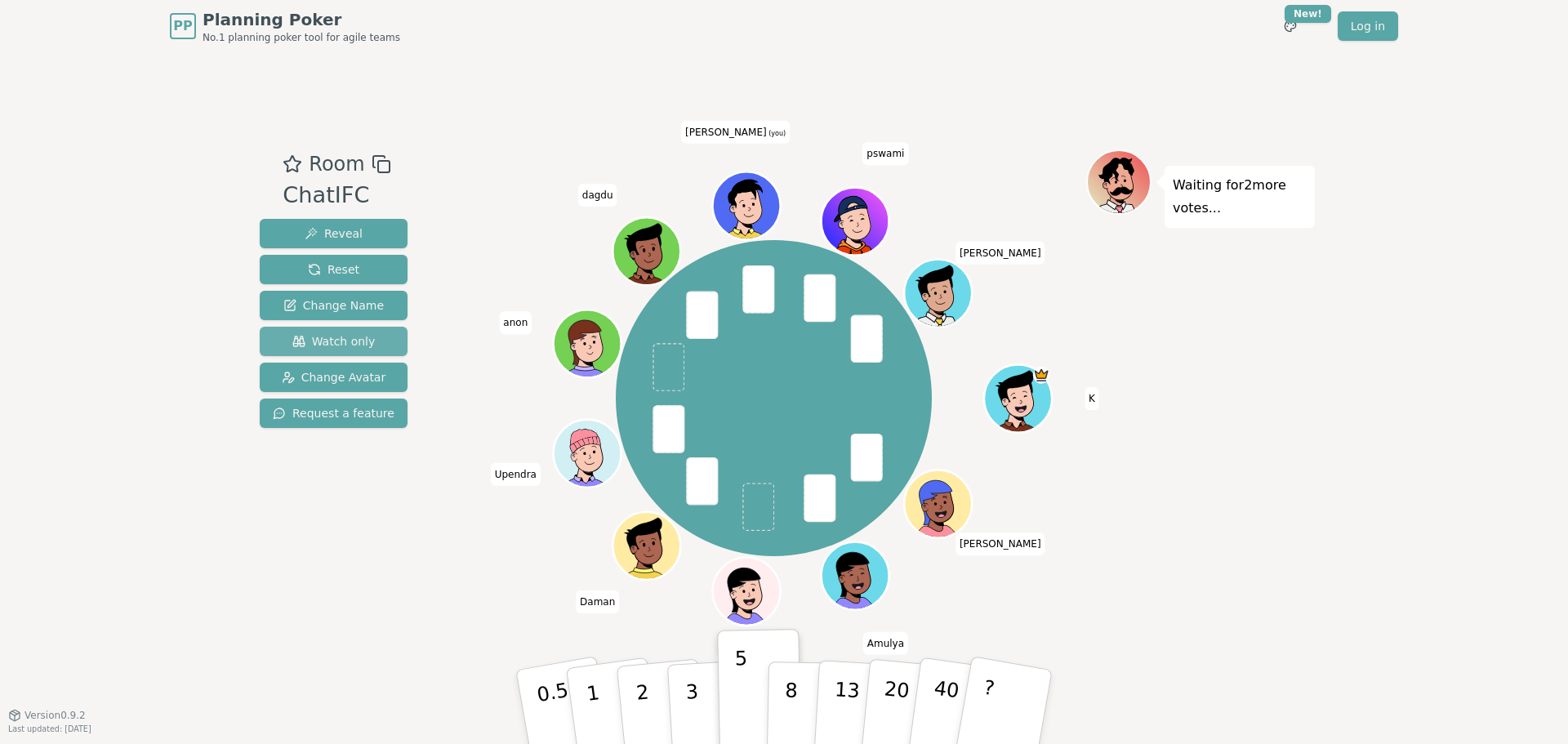
click at [321, 343] on span "Watch only" at bounding box center [334, 340] width 83 height 16
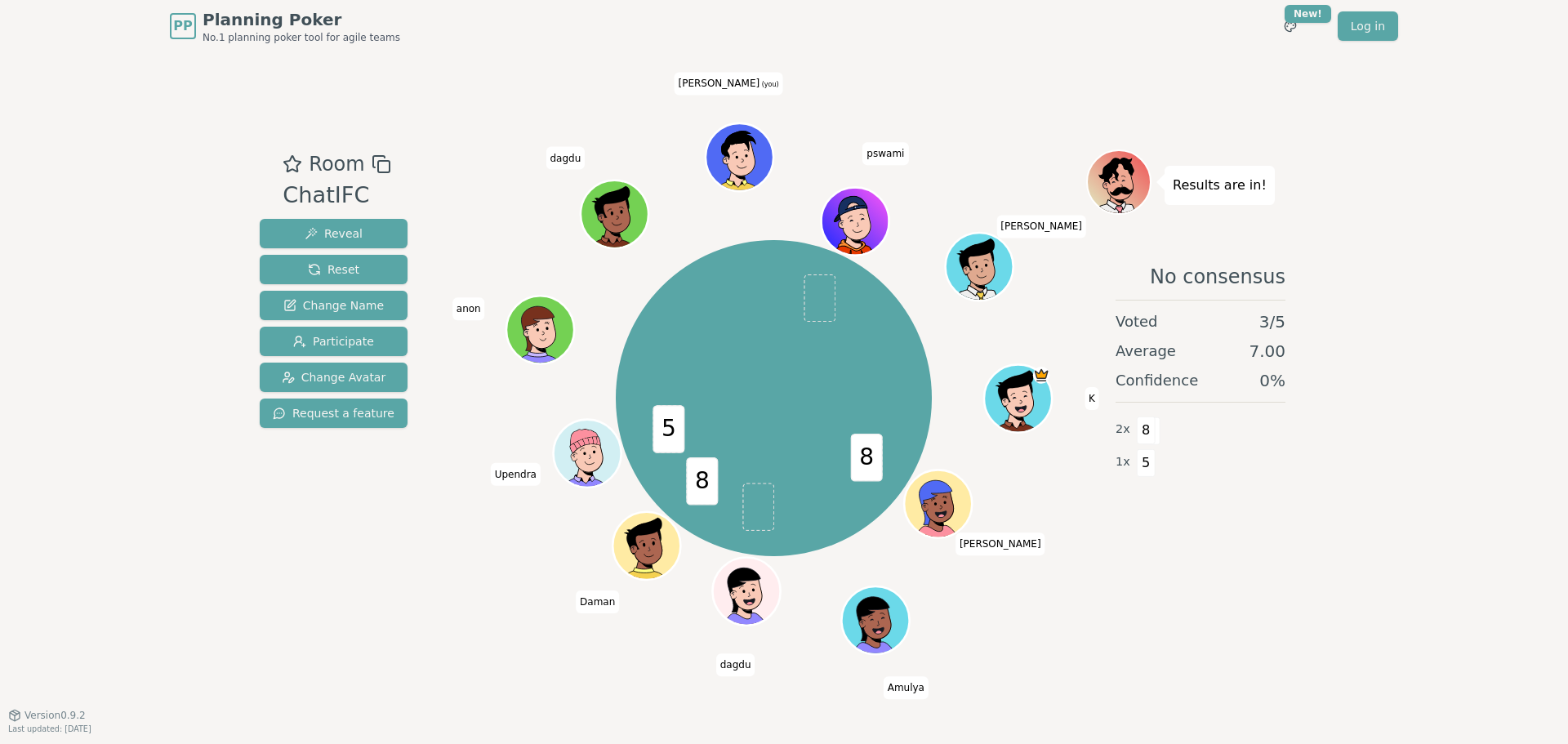
click at [1416, 417] on div "PP Planning Poker No.1 planning poker tool for agile teams Toggle theme New! Lo…" at bounding box center [784, 372] width 1568 height 744
click at [1089, 659] on div "Room ChatIFC Reveal Reset Change Name Participate Change Avatar Request a featu…" at bounding box center [783, 383] width 1061 height 662
click at [1239, 567] on div "No consensus Voted 3 / 5 Average 7.00 Confidence 0 % 2 x 8 1 x 5" at bounding box center [1200, 410] width 228 height 326
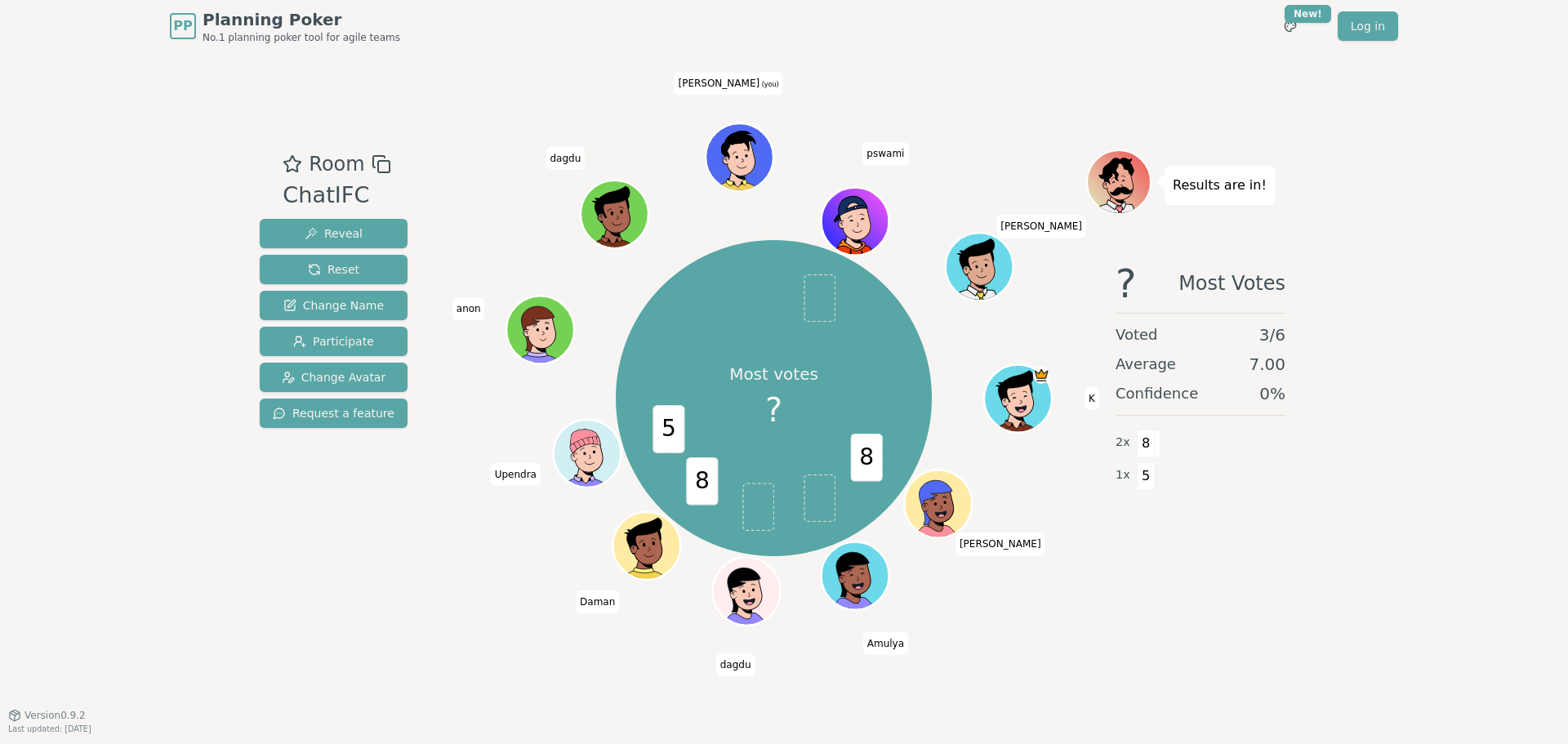
click at [1218, 604] on div "Results are in! ? Most Votes Voted 3 / 6 Average 7.00 Confidence 0 % 2 x 8 1 x 5" at bounding box center [1200, 382] width 228 height 467
click at [963, 643] on div "Room ChatIFC Reveal Reset Change Name Participate Change Avatar Request a featu…" at bounding box center [783, 383] width 1061 height 662
click at [1169, 610] on div "Results are in! 8 Most Votes Voted 5 / 6 Average 6.80 Confidence 60 % 3 x 8 2 x…" at bounding box center [1200, 382] width 228 height 467
click at [1345, 372] on div "PP Planning Poker No.1 planning poker tool for agile teams Toggle theme New! Lo…" at bounding box center [784, 372] width 1568 height 744
click at [1390, 513] on div "PP Planning Poker No.1 planning poker tool for agile teams Toggle theme New! Lo…" at bounding box center [784, 372] width 1568 height 744
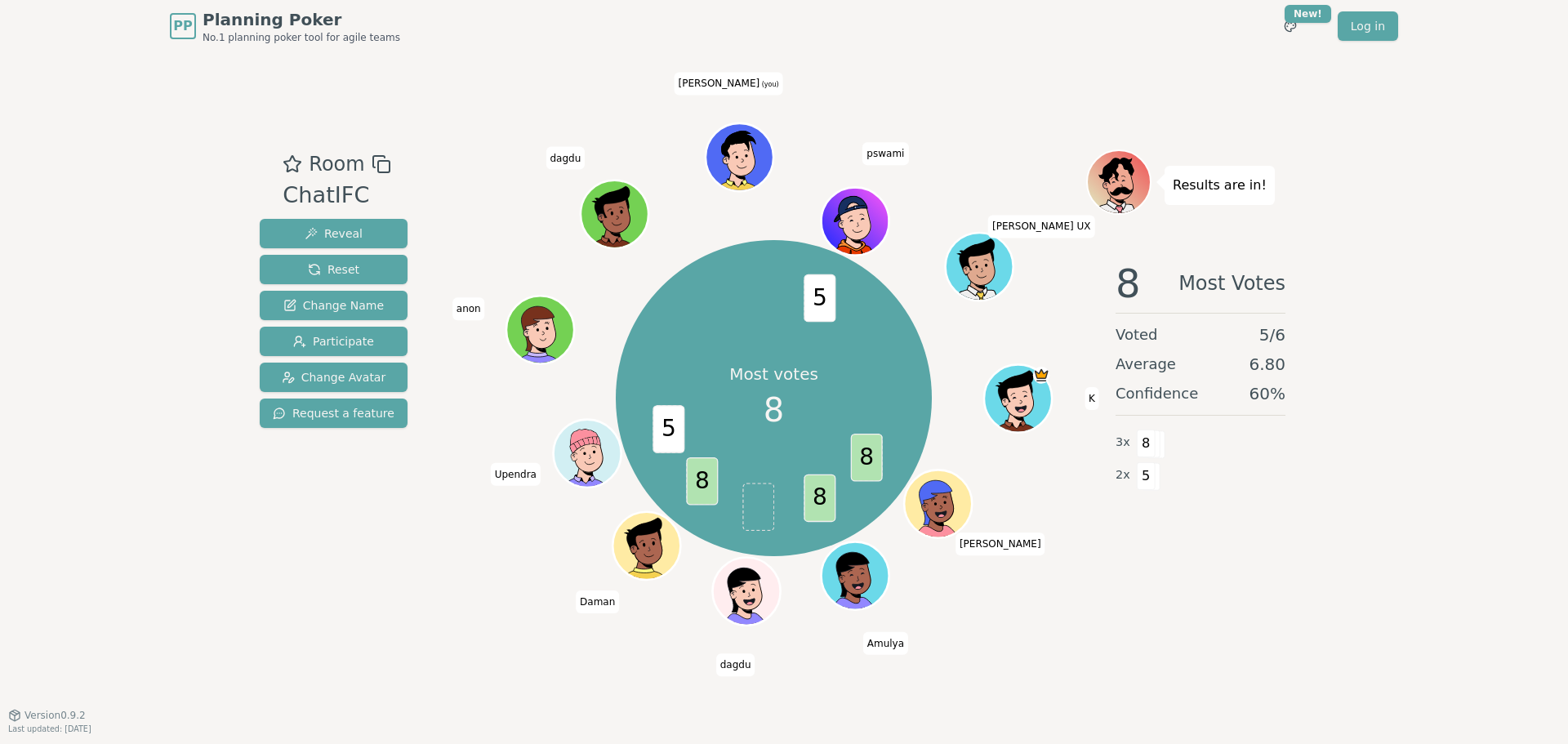
click at [1191, 455] on div "3 x 8" at bounding box center [1200, 441] width 170 height 33
click at [1177, 455] on div "3 x 8" at bounding box center [1200, 441] width 170 height 33
click at [1170, 456] on div "3 x 8" at bounding box center [1200, 441] width 170 height 33
click at [746, 148] on icon at bounding box center [739, 144] width 66 height 29
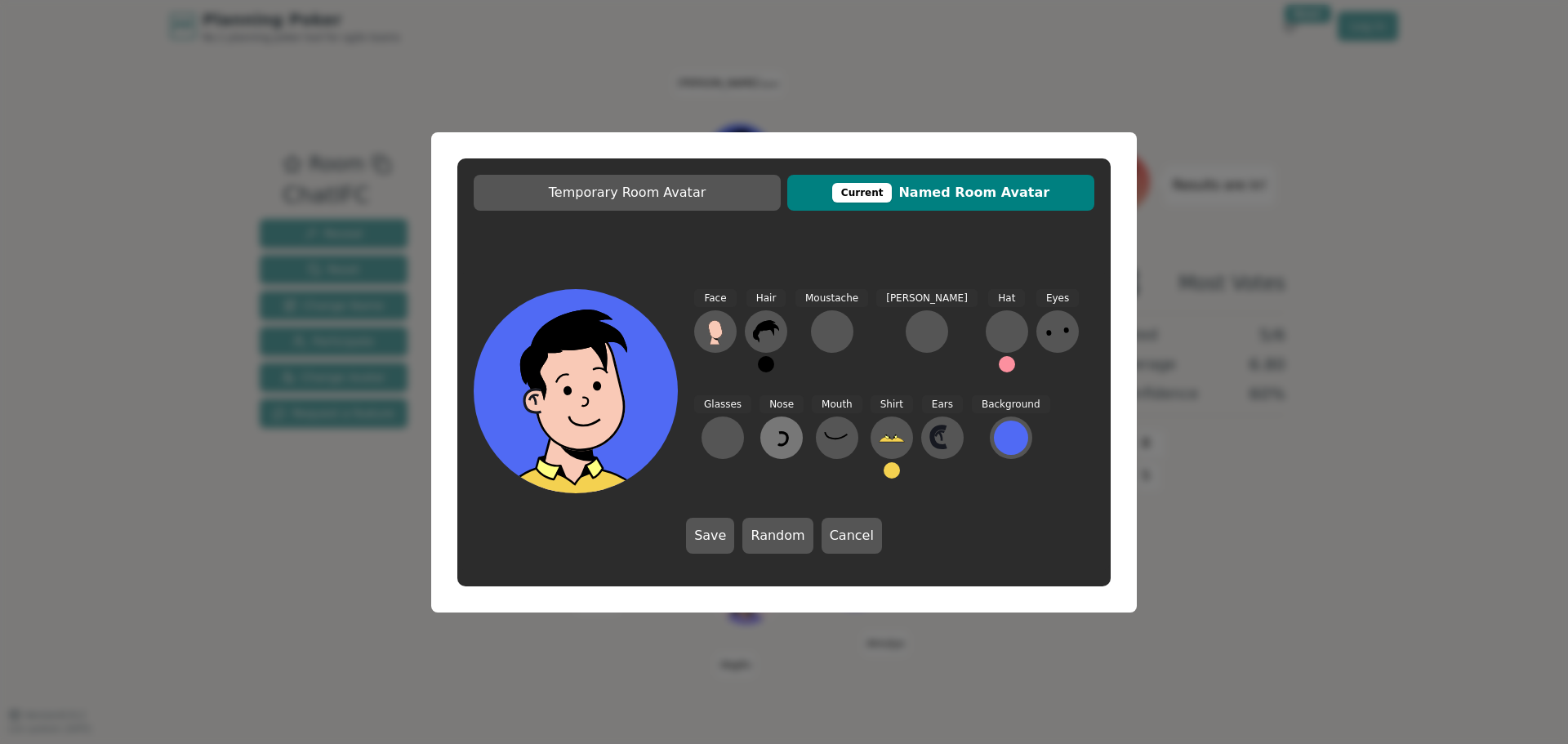
click at [768, 447] on icon at bounding box center [781, 438] width 26 height 26
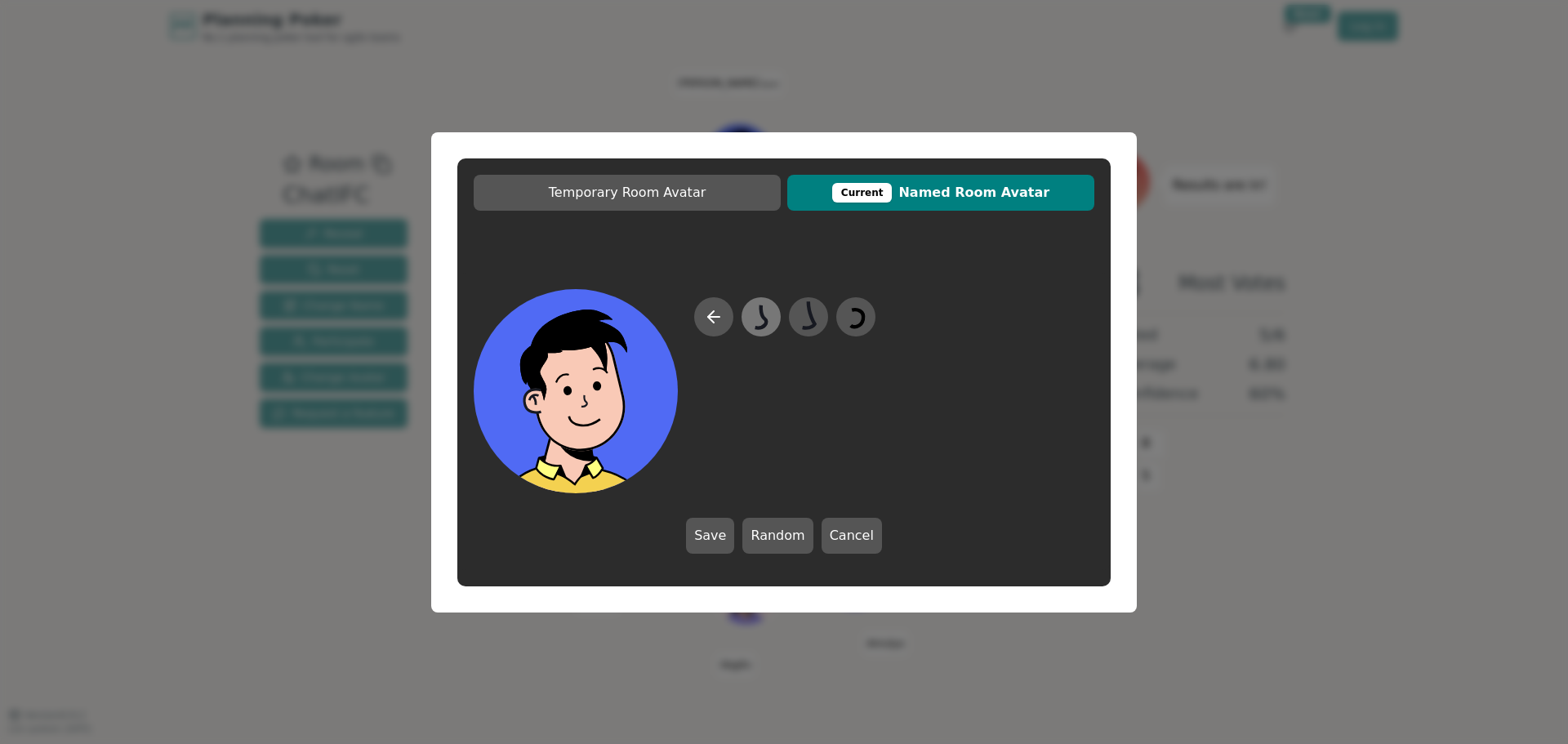
click at [770, 326] on icon at bounding box center [760, 316] width 32 height 37
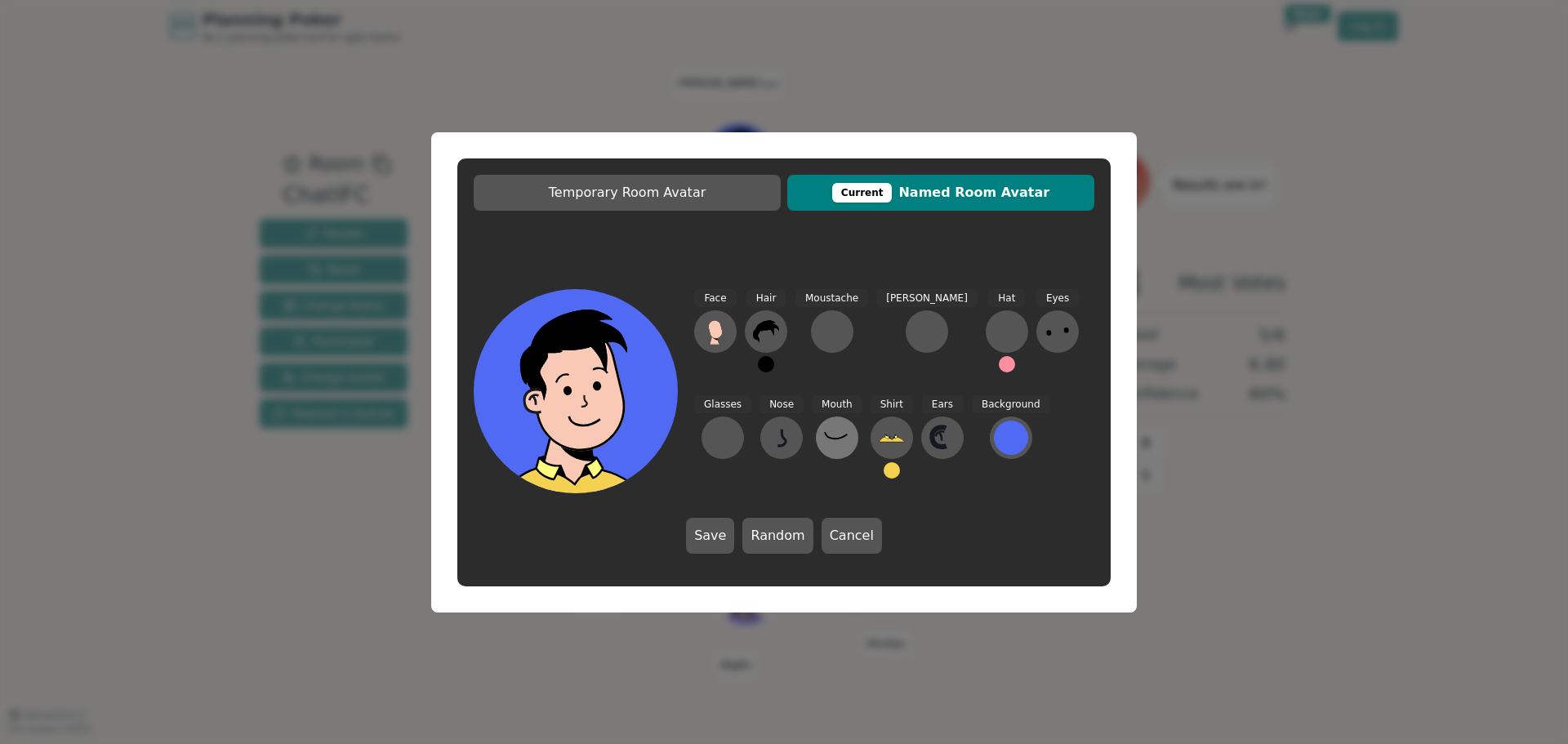
click at [824, 443] on icon at bounding box center [837, 438] width 26 height 26
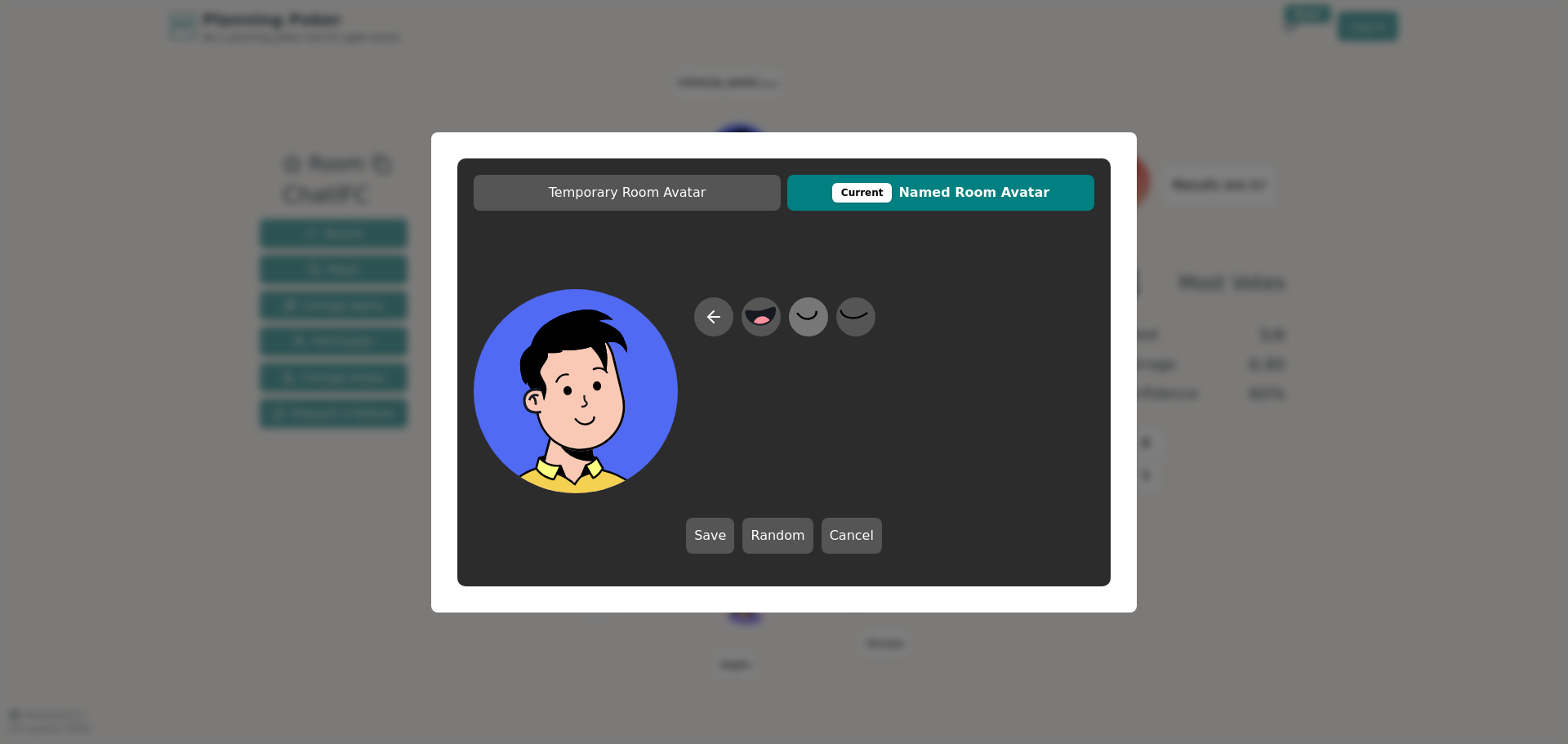
click at [807, 335] on icon at bounding box center [809, 316] width 32 height 37
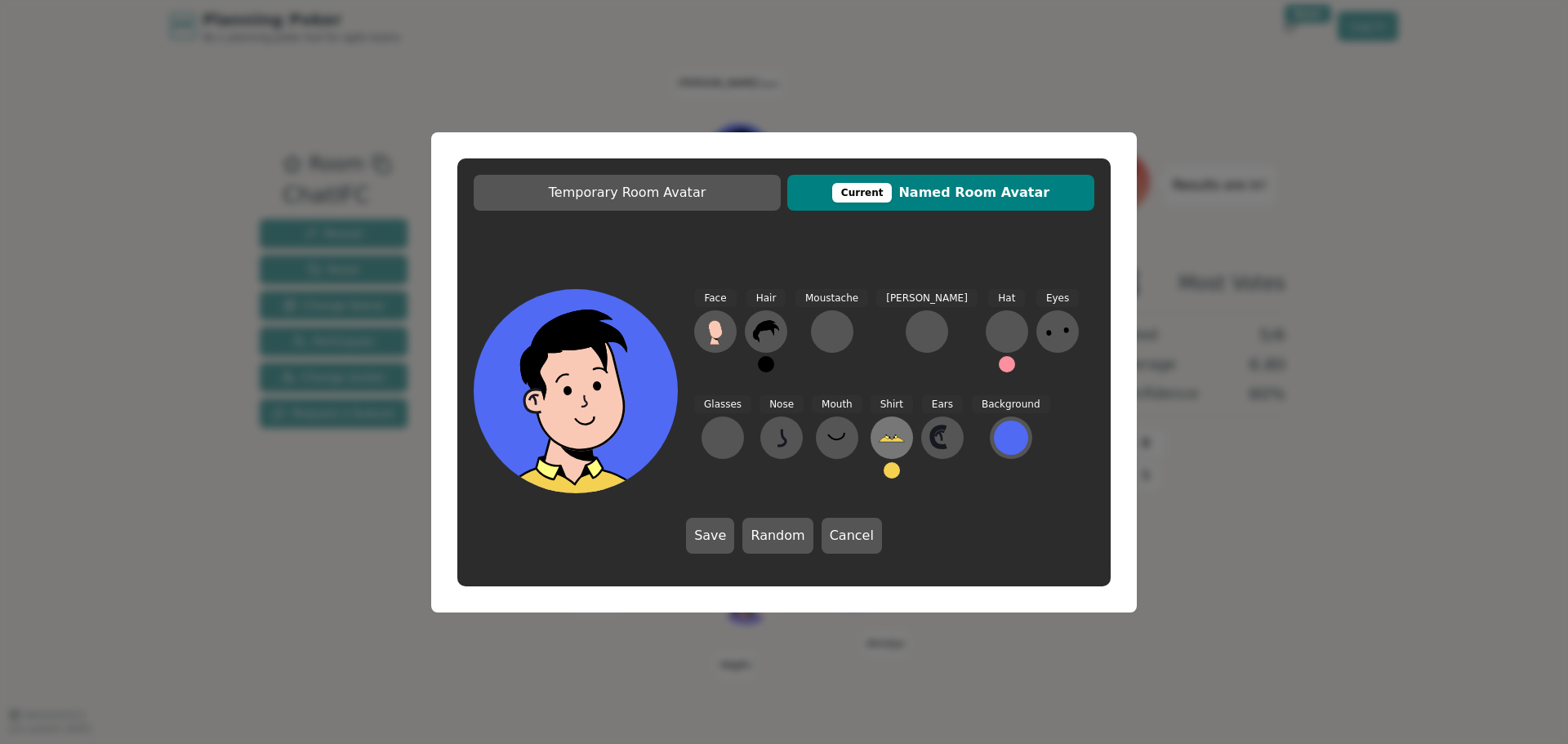
click at [878, 432] on icon at bounding box center [892, 438] width 26 height 26
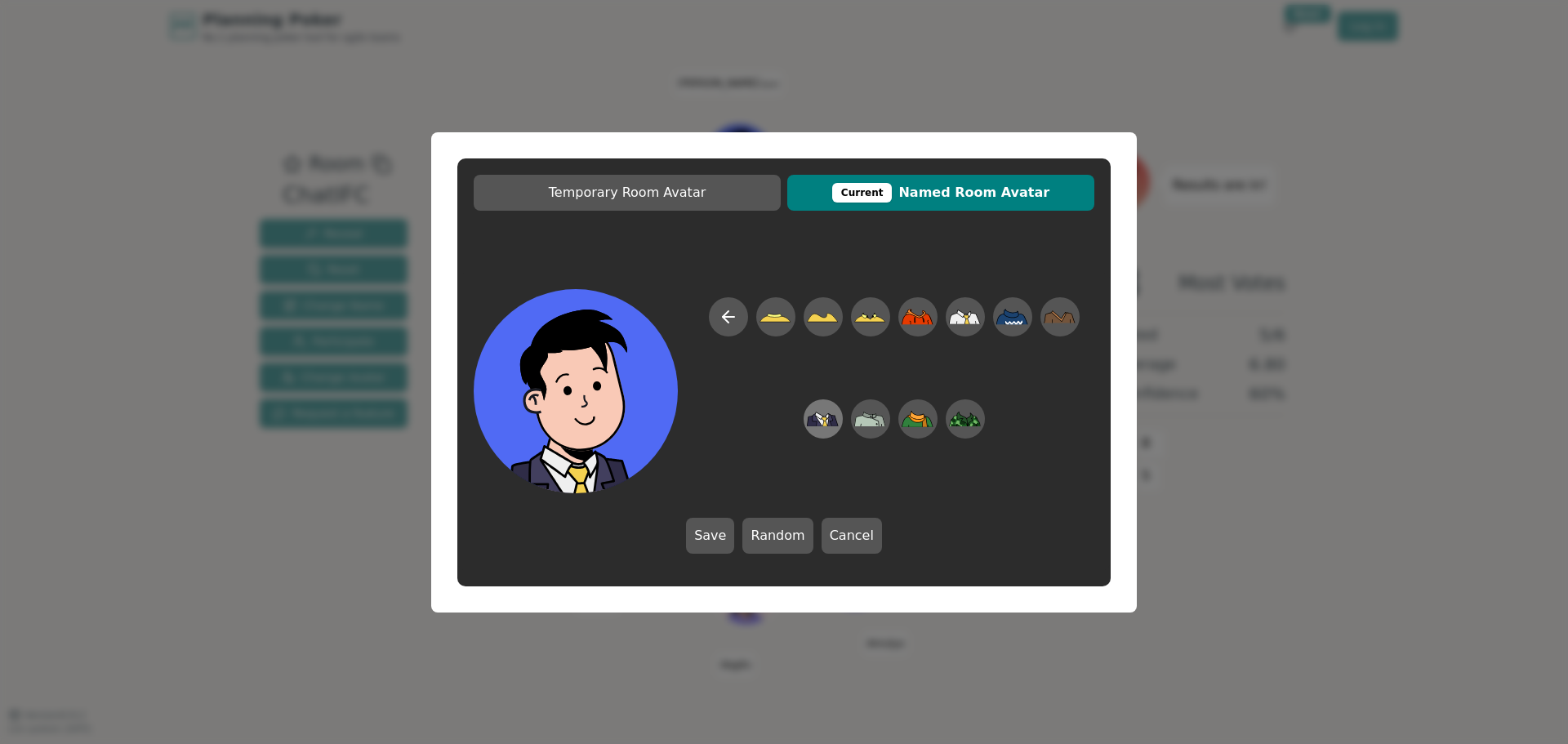
click at [829, 422] on icon at bounding box center [831, 420] width 5 height 12
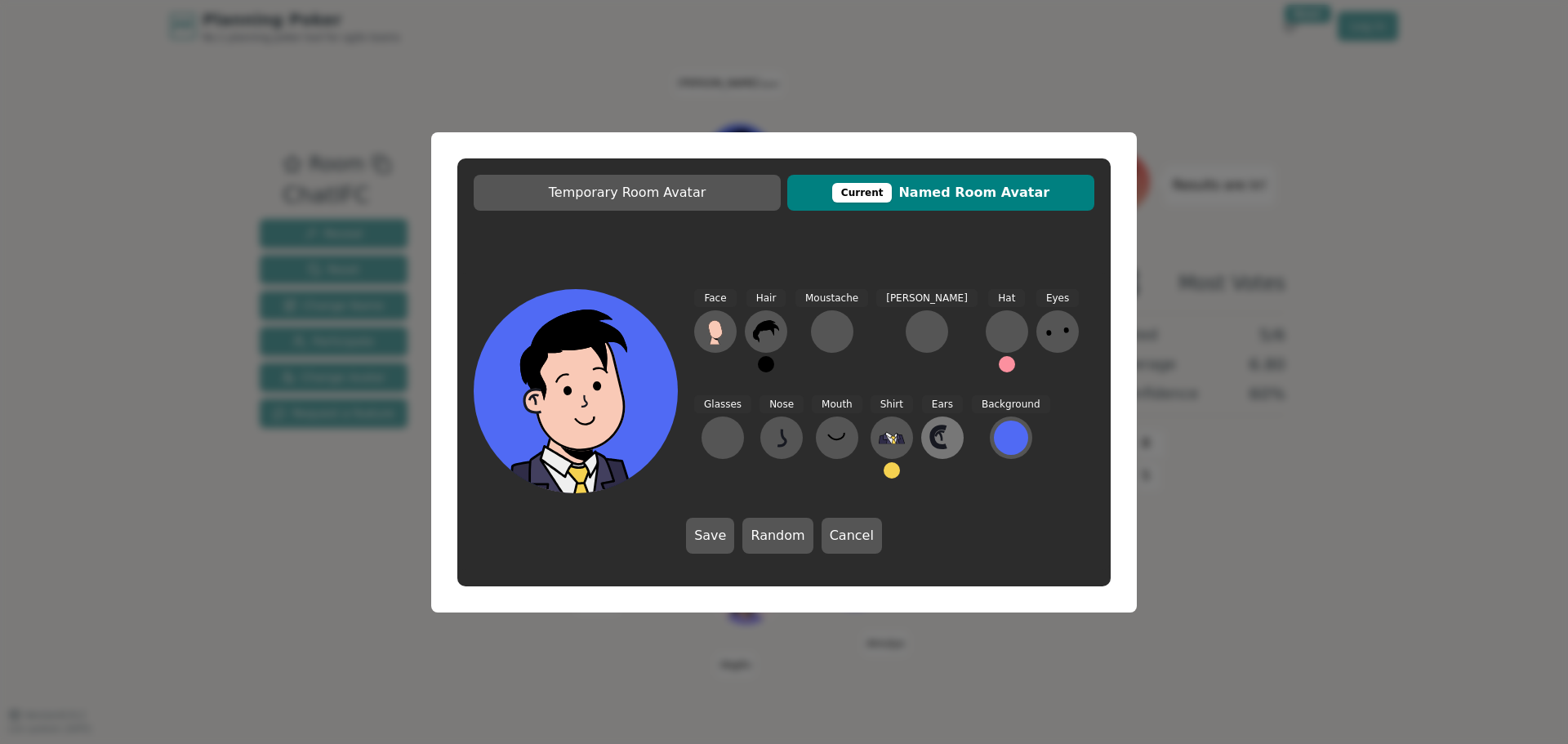
click at [929, 440] on icon at bounding box center [942, 438] width 26 height 26
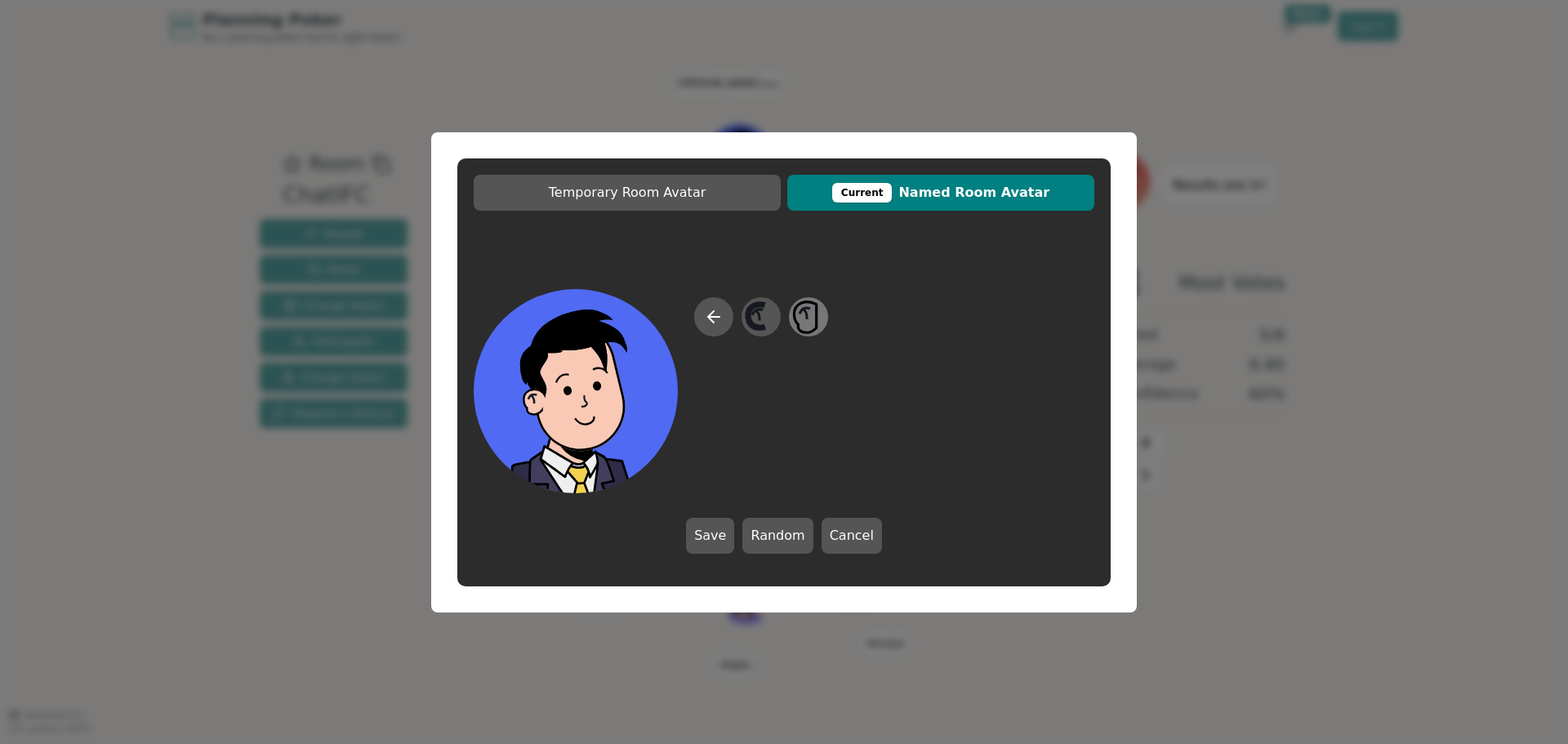
click at [810, 326] on icon at bounding box center [809, 316] width 32 height 37
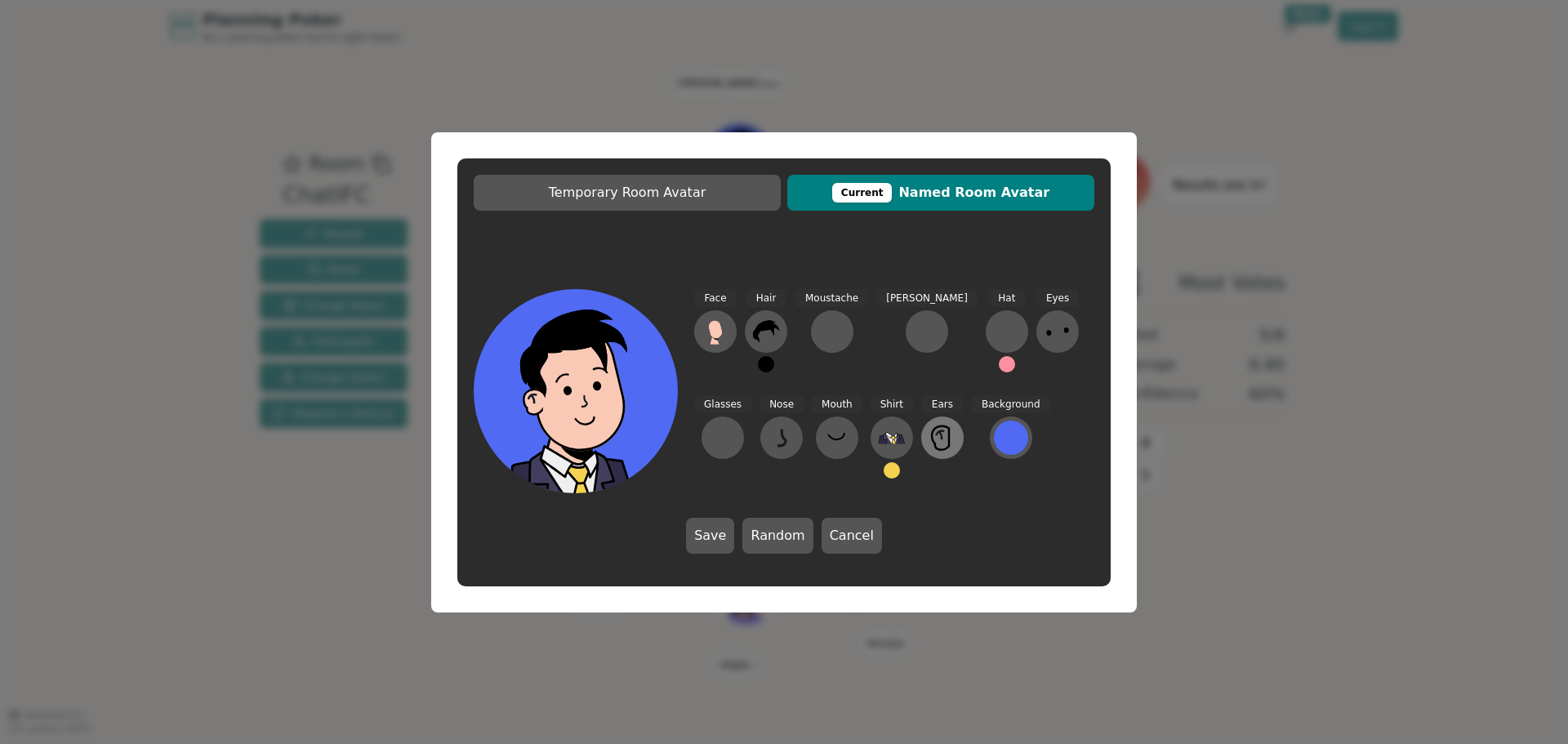
click at [921, 419] on button at bounding box center [942, 437] width 42 height 42
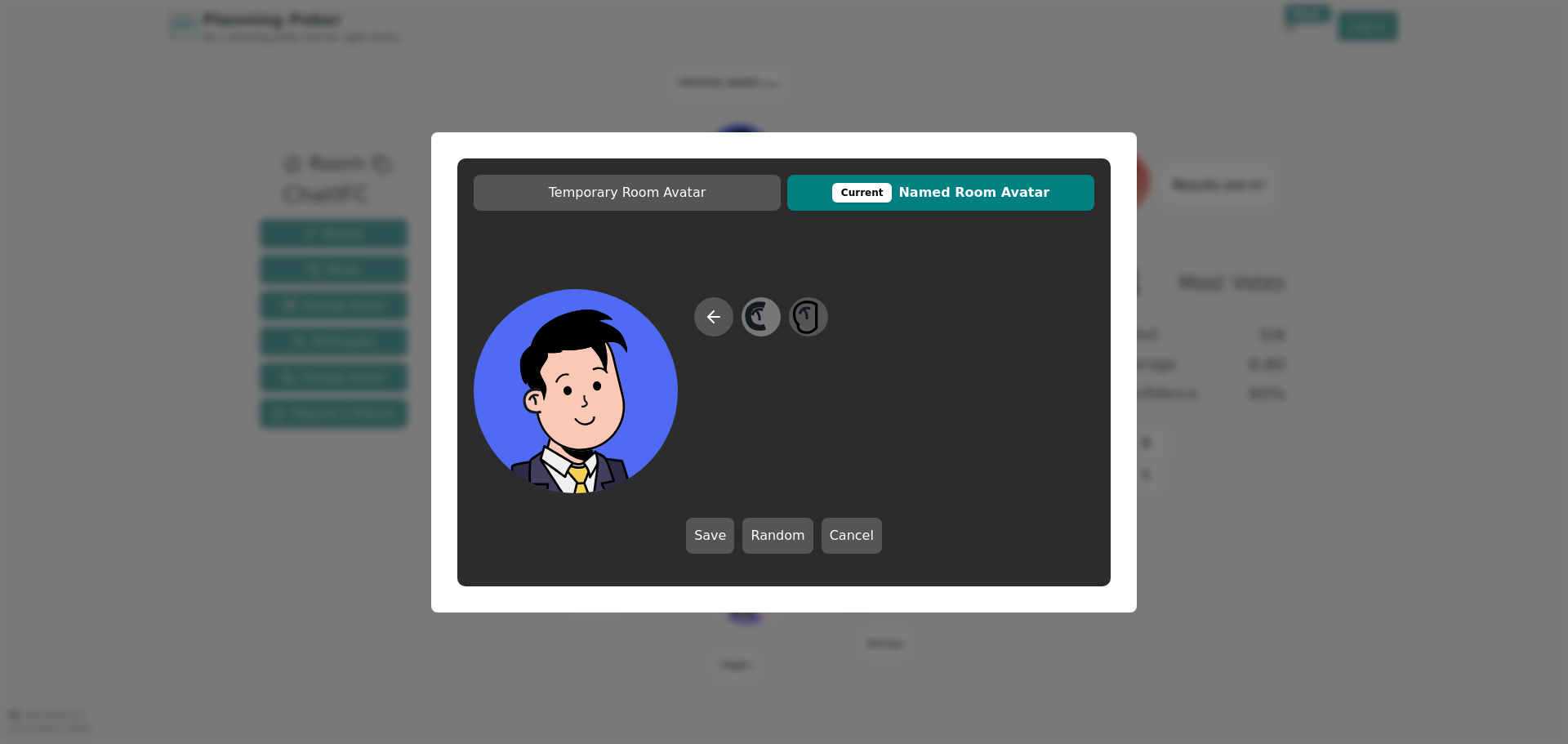
click at [761, 321] on icon at bounding box center [760, 316] width 32 height 37
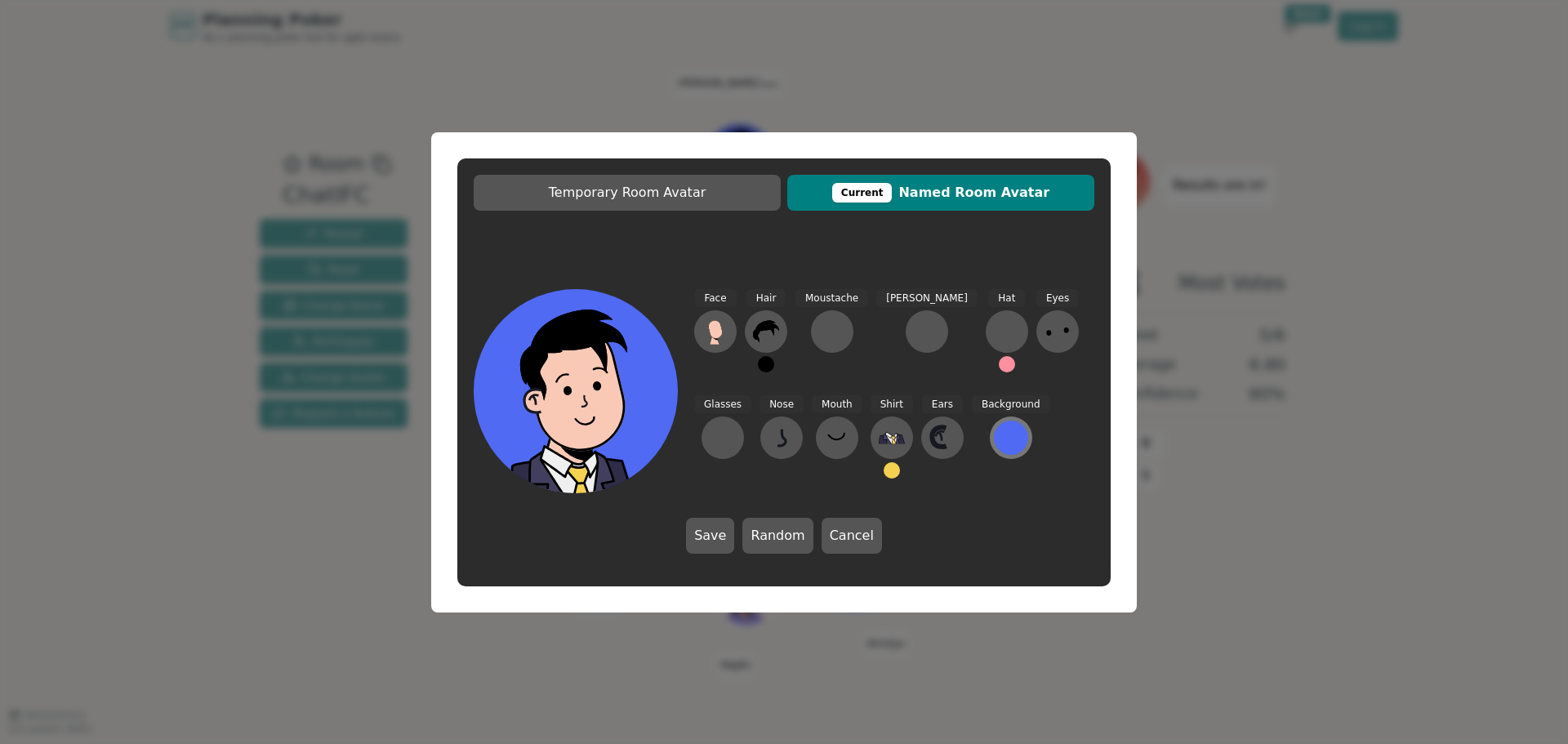
click at [993, 441] on div at bounding box center [1010, 438] width 34 height 34
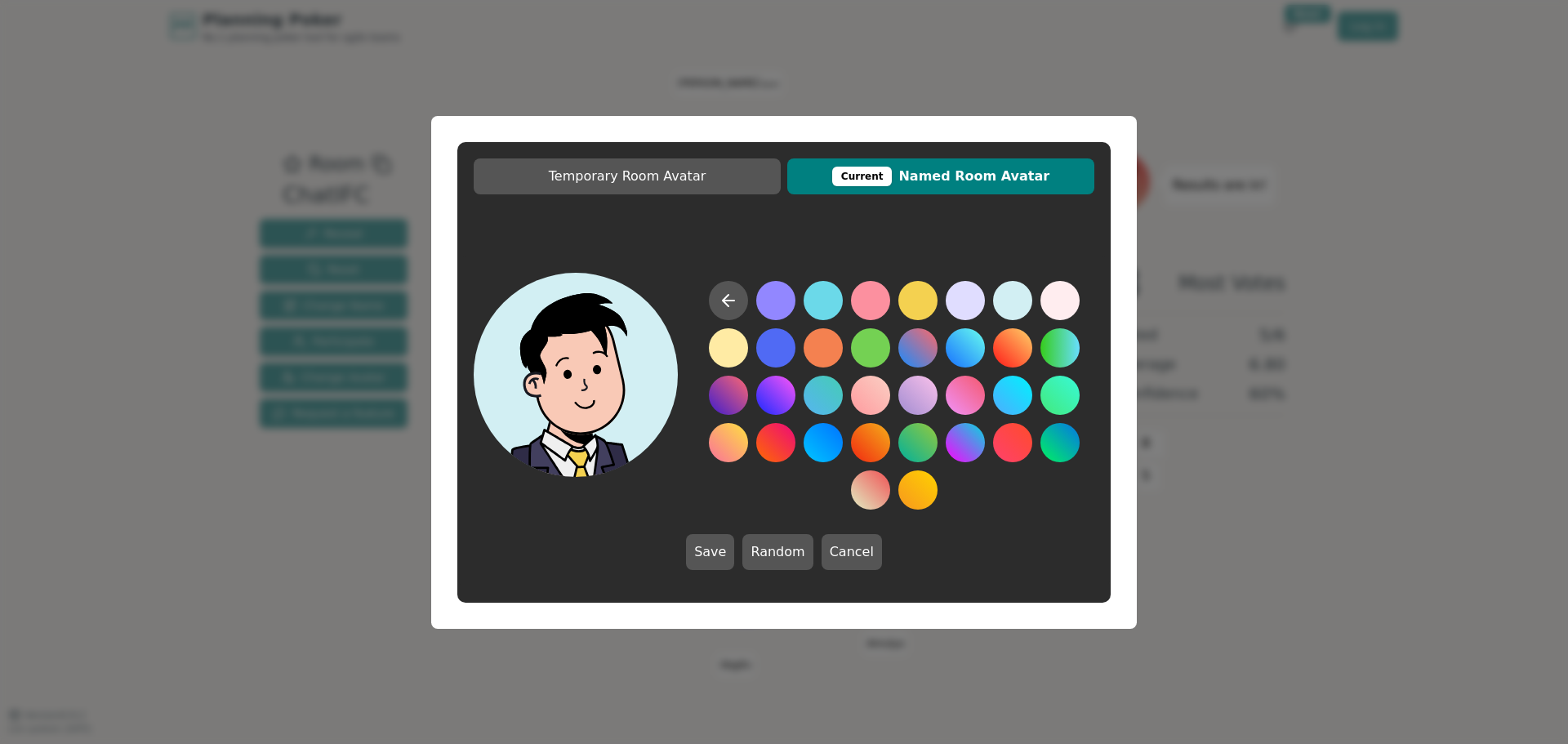
click at [1011, 306] on button at bounding box center [1013, 301] width 40 height 40
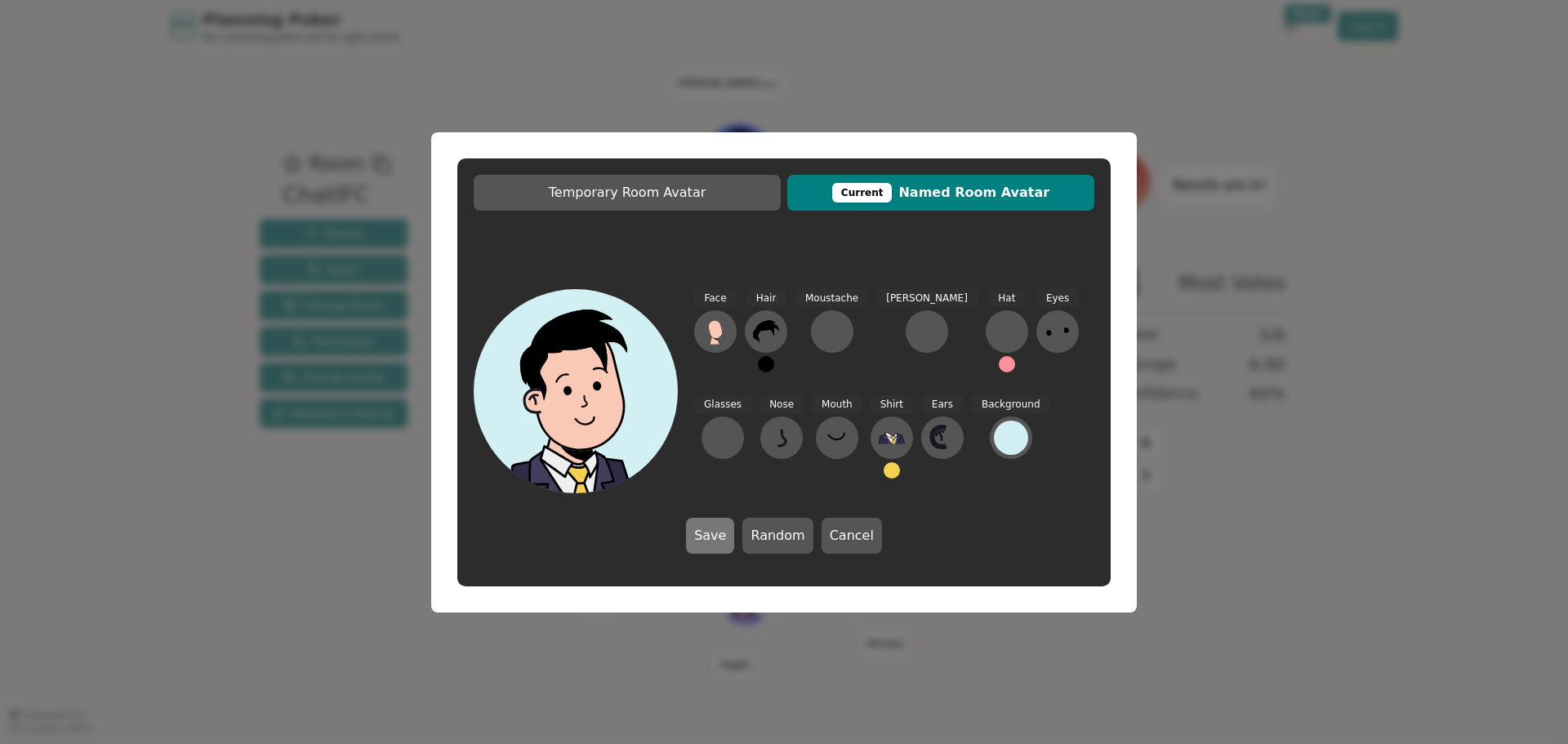
click at [707, 537] on button "Save" at bounding box center [709, 536] width 48 height 36
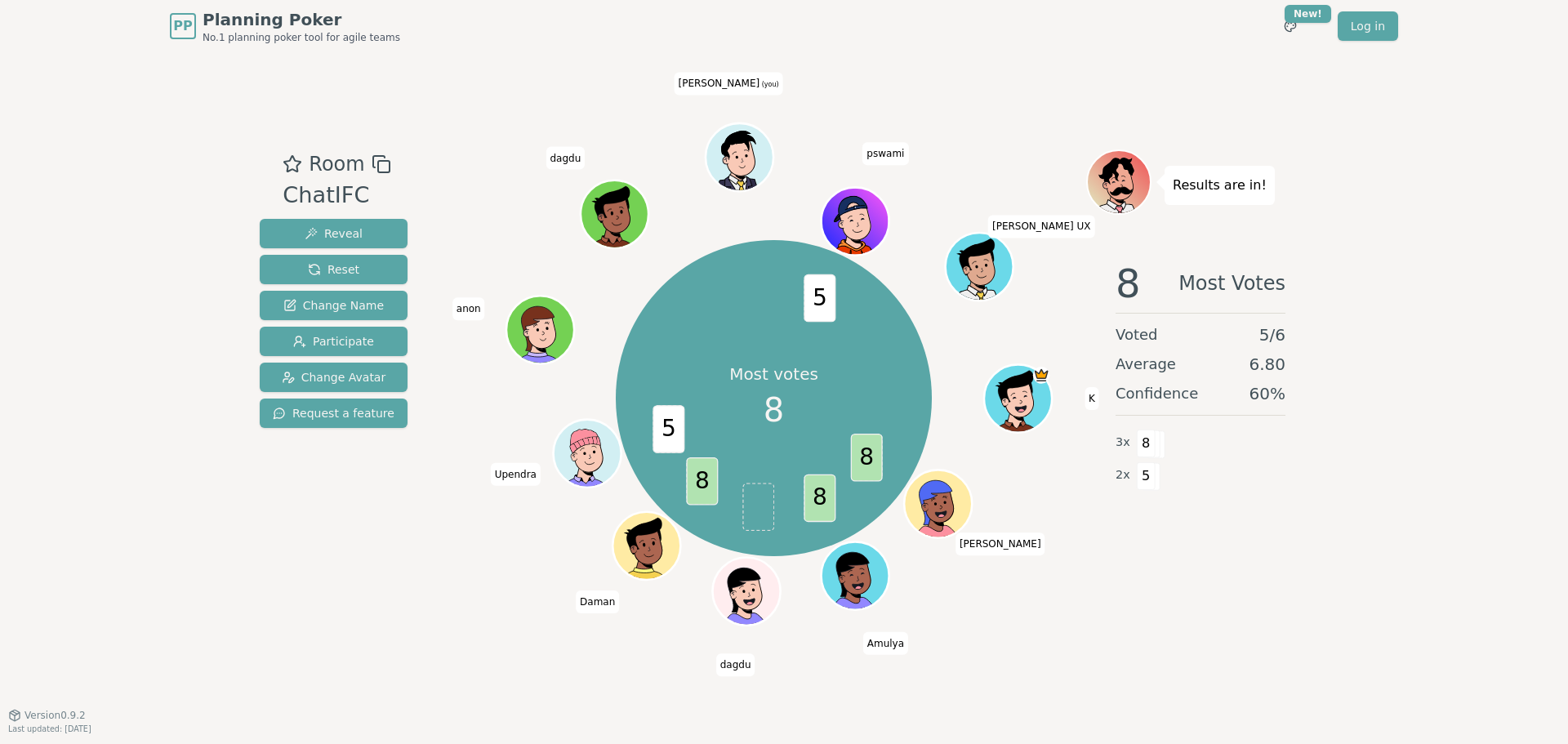
click at [404, 597] on div "Room ChatIFC Reveal Reset Change Name Participate Change Avatar Request a featu…" at bounding box center [783, 382] width 1061 height 467
click at [1367, 457] on div "PP Planning Poker No.1 planning poker tool for agile teams Toggle theme New! Lo…" at bounding box center [784, 372] width 1568 height 744
click at [1075, 627] on div "Room ChatIFC Reveal Reset Change Name Participate Change Avatar Request a featu…" at bounding box center [783, 383] width 1061 height 662
click at [953, 592] on div "Most votes 8 8 8 8 5 5 K Sonali Amulya dagdu Daman Upendra anon dagdu Gajendra …" at bounding box center [774, 398] width 625 height 438
click at [208, 531] on div "PP Planning Poker No.1 planning poker tool for agile teams Toggle theme New! Lo…" at bounding box center [784, 372] width 1568 height 744
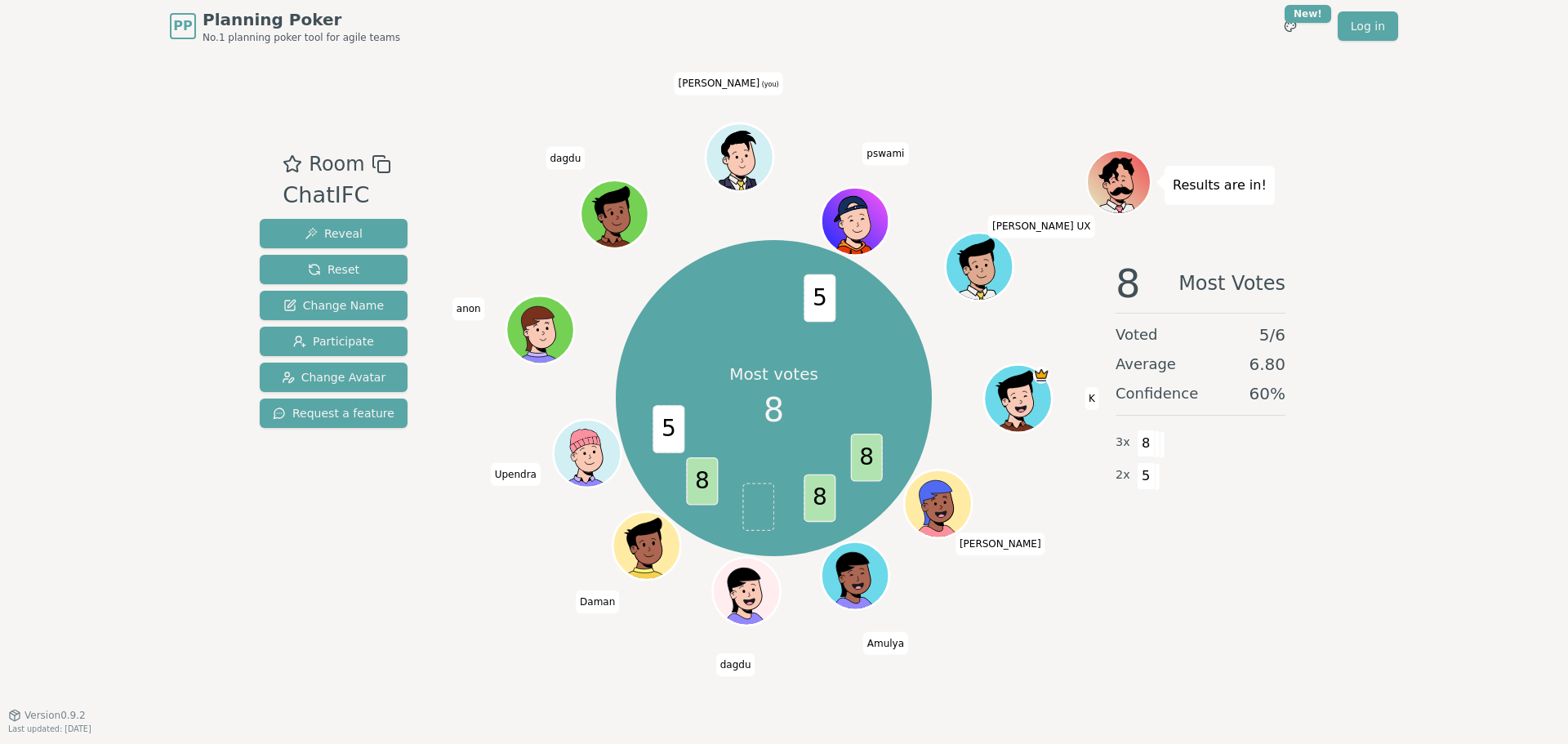
click at [68, 523] on div "PP Planning Poker No.1 planning poker tool for agile teams Toggle theme New! Lo…" at bounding box center [784, 372] width 1568 height 744
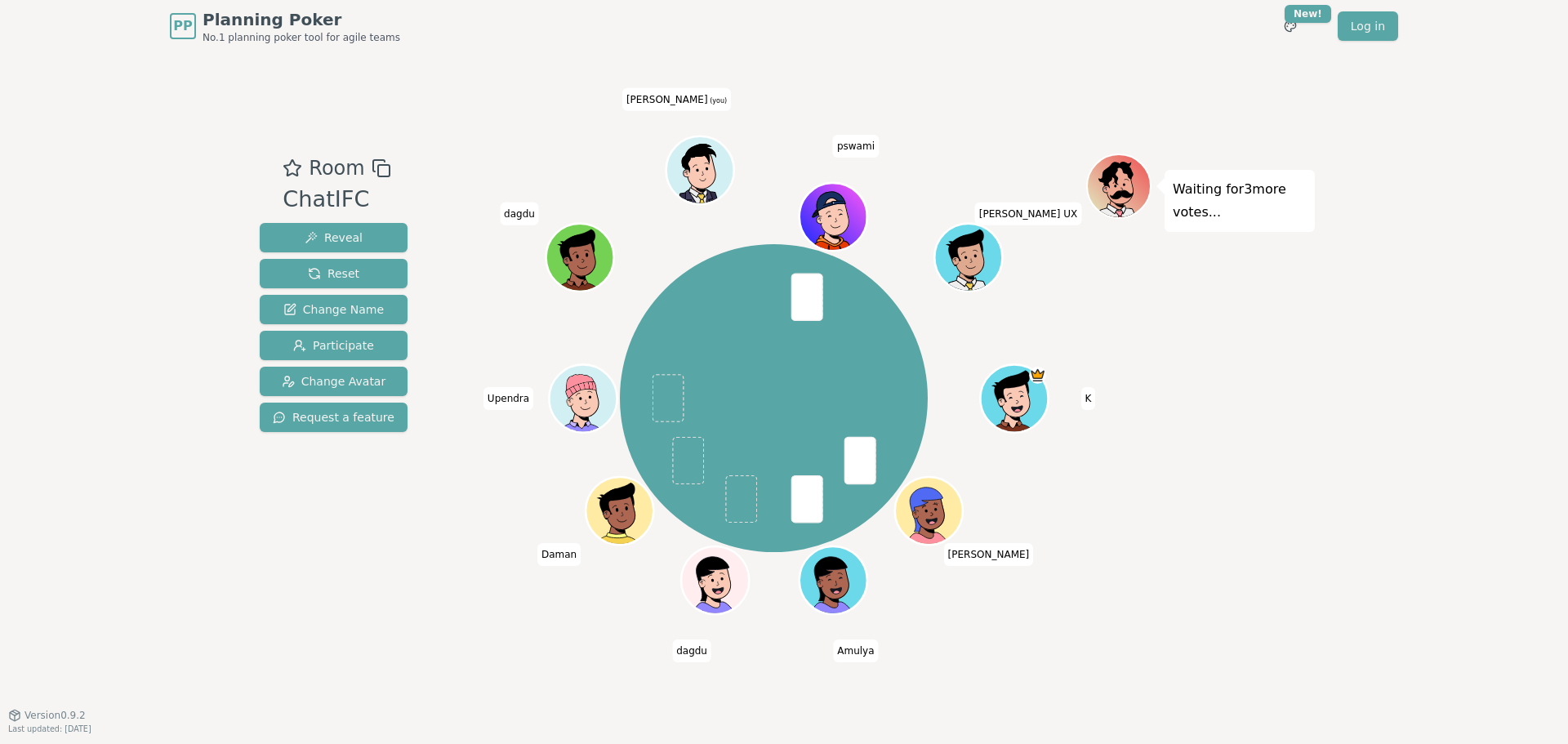
click at [322, 523] on div "Room ChatIFC Reveal Reset Change Name Participate Change Avatar Request a featu…" at bounding box center [333, 383] width 161 height 459
click at [328, 555] on div "Room ChatIFC Reveal Reset Change Name Participate Change Avatar Request a featu…" at bounding box center [333, 383] width 161 height 459
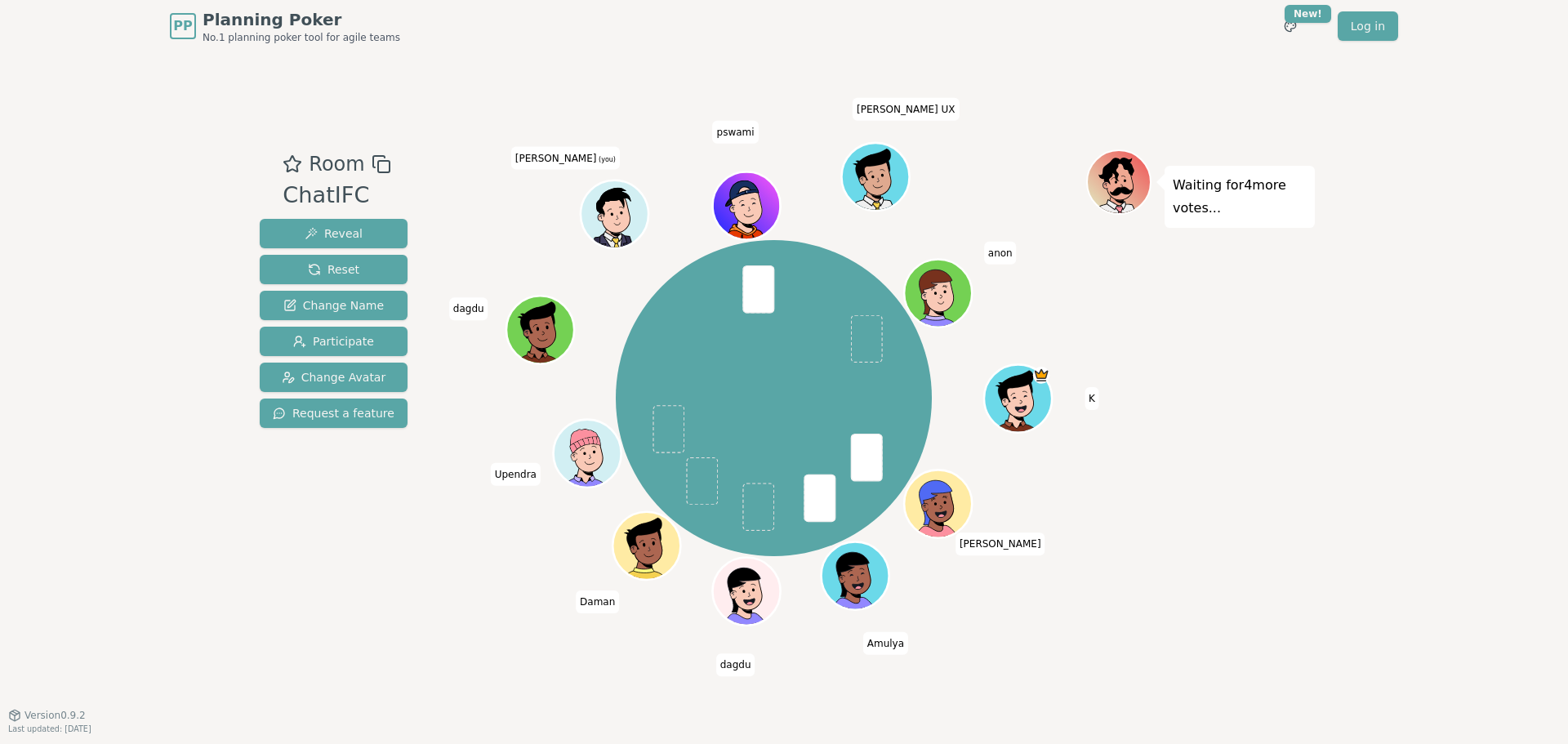
click at [464, 627] on div "Room ChatIFC Reveal Reset Change Name Participate Change Avatar Request a featu…" at bounding box center [783, 383] width 1061 height 662
click at [1212, 366] on div "Waiting for 4 more votes..." at bounding box center [1200, 382] width 228 height 467
click at [246, 588] on div "PP Planning Poker No.1 planning poker tool for agile teams Toggle theme New! Lo…" at bounding box center [784, 372] width 1568 height 744
click at [793, 62] on div "Room ChatIFC Reveal Reset Change Name Participate Change Avatar Request a featu…" at bounding box center [783, 383] width 1061 height 662
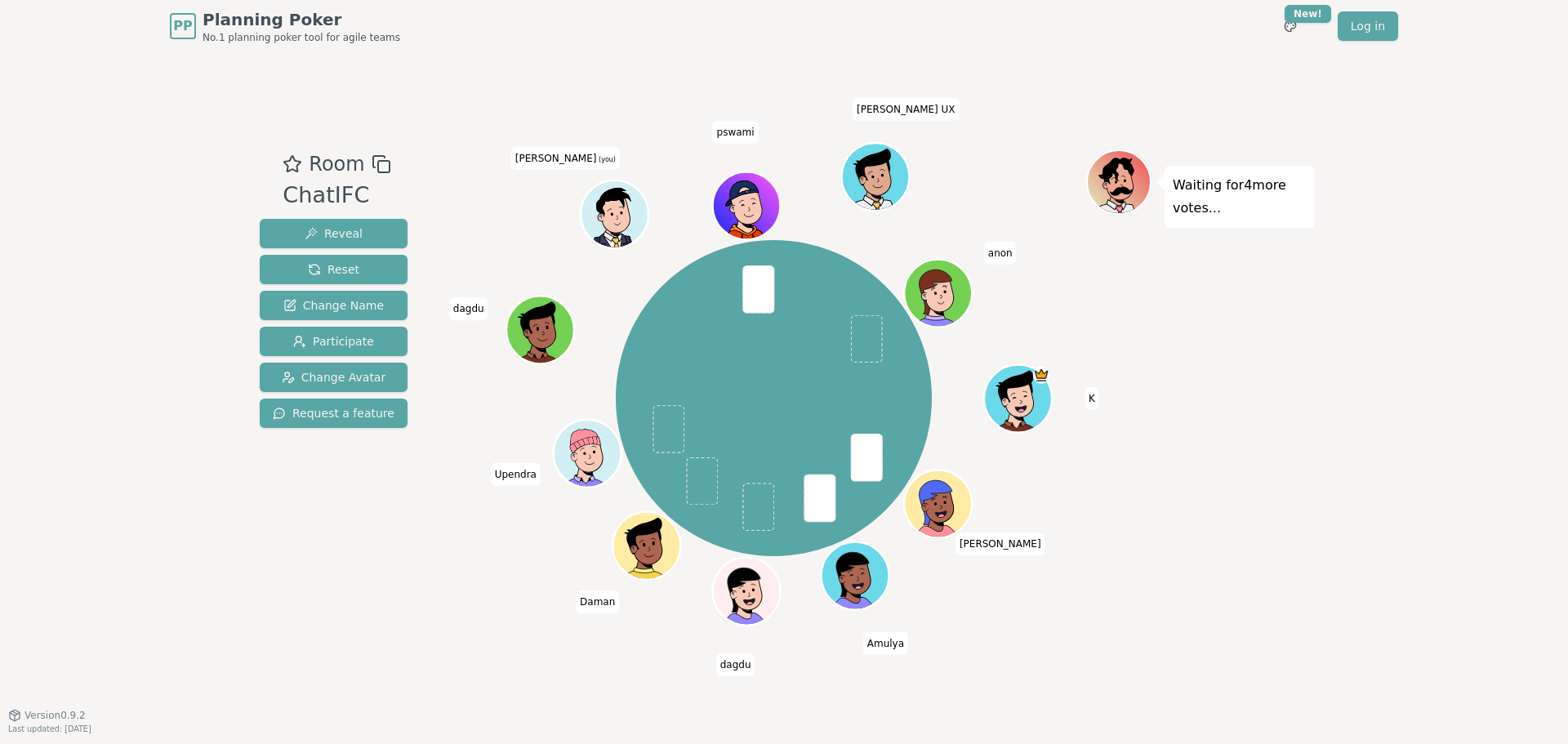
click at [387, 564] on div "Room ChatIFC Reveal Reset Change Name Participate Change Avatar Request a featu…" at bounding box center [333, 382] width 161 height 467
click at [389, 523] on div "Room ChatIFC Reveal Reset Change Name Participate Change Avatar Request a featu…" at bounding box center [333, 382] width 161 height 467
click at [768, 56] on div "Room ChatIFC Reveal Reset Change Name Participate Change Avatar Request a featu…" at bounding box center [783, 383] width 1061 height 662
click at [331, 483] on div "Room ChatIFC Reveal Reset Change Name Participate Change Avatar Request a featu…" at bounding box center [333, 382] width 161 height 467
click at [787, 58] on div "Room ChatIFC Reveal Reset Change Name Participate Change Avatar Request a featu…" at bounding box center [783, 383] width 1061 height 662
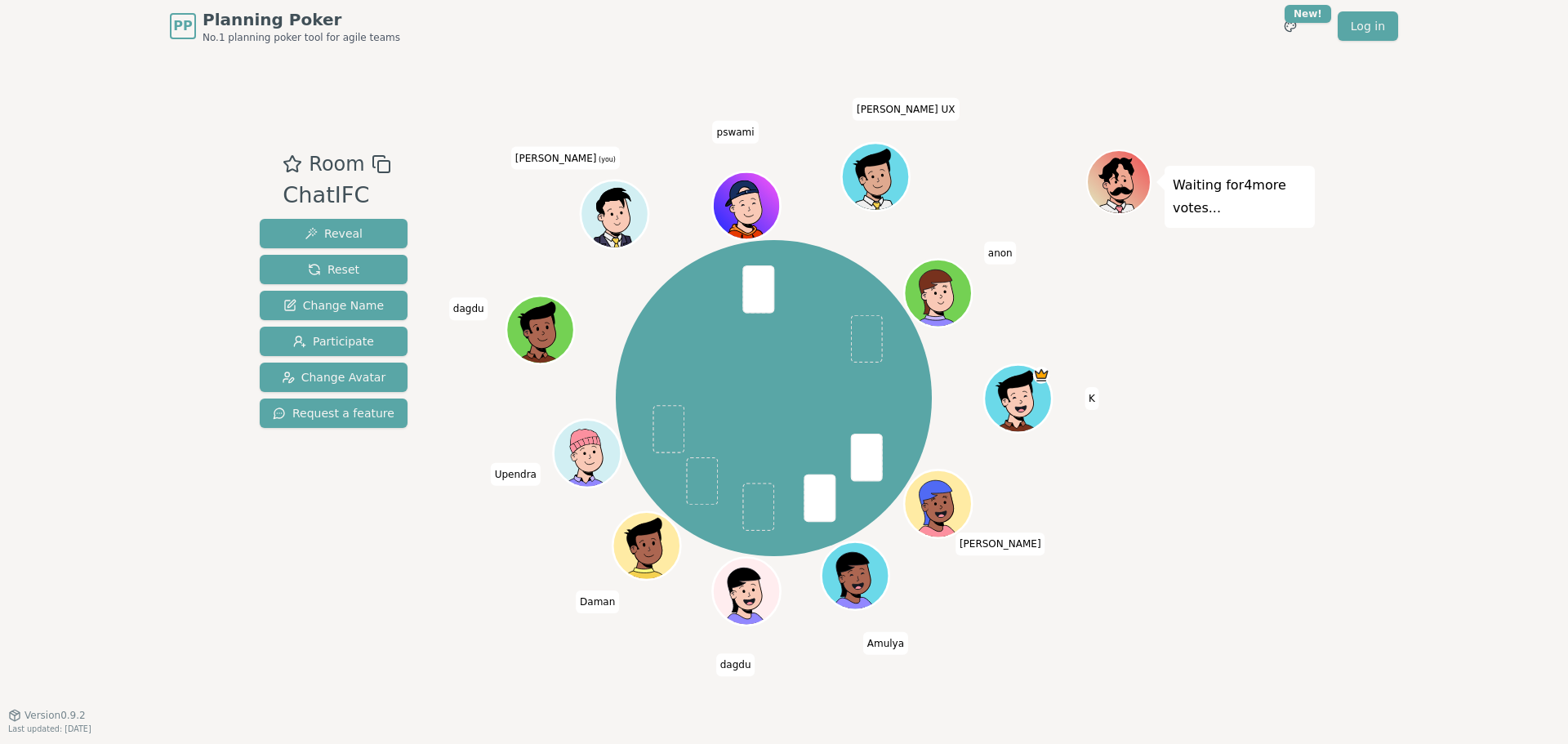
click at [154, 306] on div "PP Planning Poker No.1 planning poker tool for agile teams Toggle theme New! Lo…" at bounding box center [784, 372] width 1568 height 744
